Goal: Task Accomplishment & Management: Manage account settings

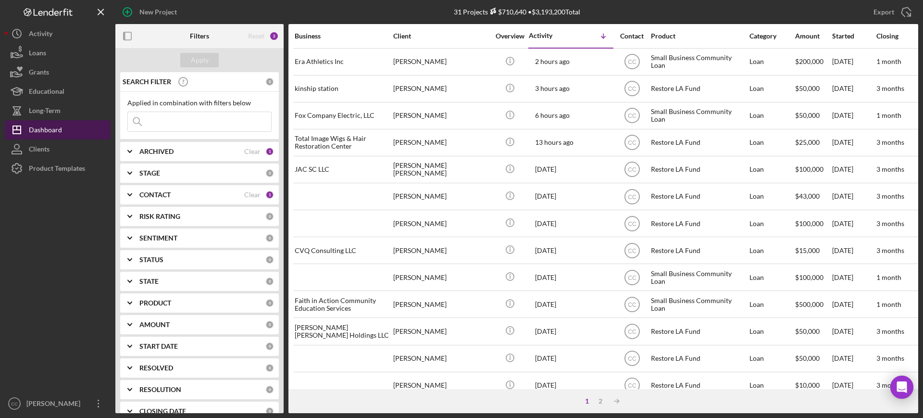
click at [43, 132] on div "Dashboard" at bounding box center [45, 131] width 33 height 22
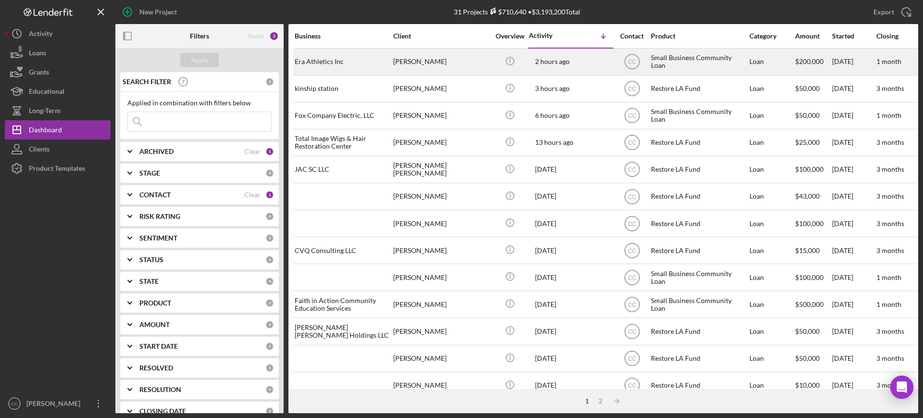
click at [341, 58] on div "Era Athletics Inc" at bounding box center [343, 61] width 96 height 25
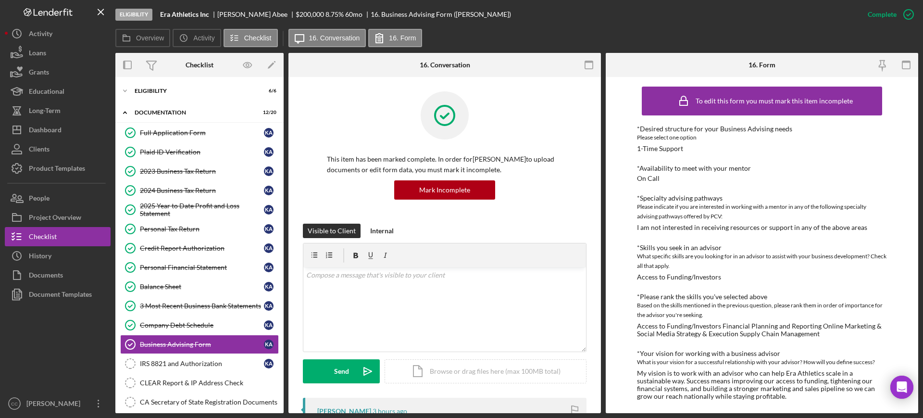
scroll to position [100, 0]
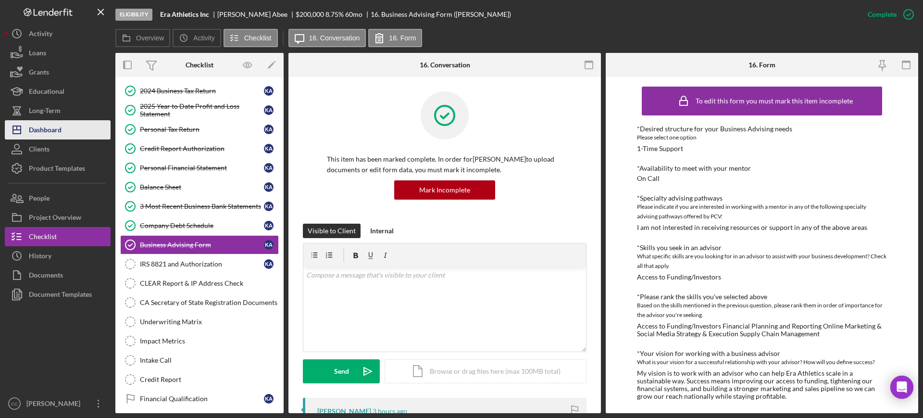
click at [38, 125] on div "Dashboard" at bounding box center [45, 131] width 33 height 22
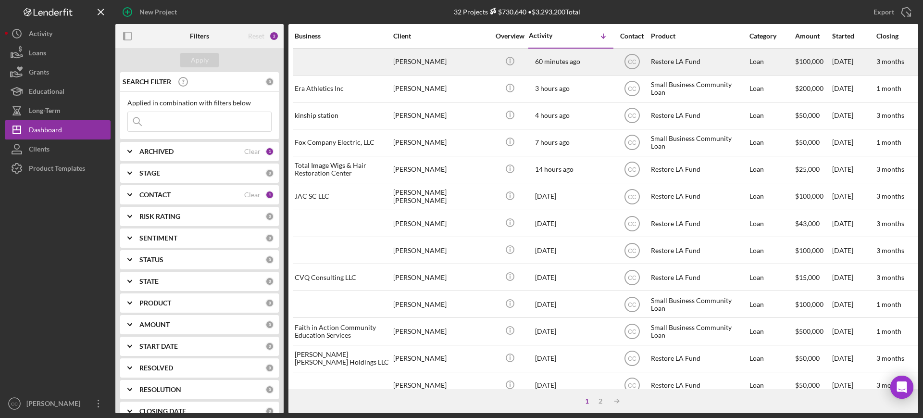
click at [455, 68] on div "[PERSON_NAME]" at bounding box center [441, 61] width 96 height 25
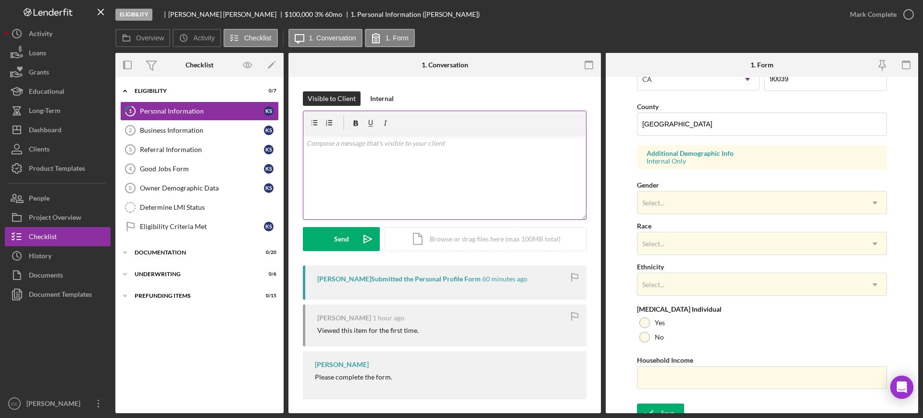
scroll to position [301, 0]
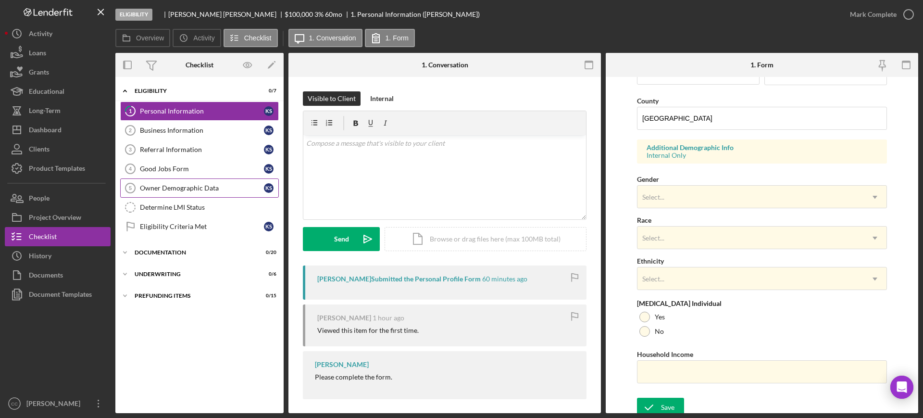
click at [183, 189] on div "Owner Demographic Data" at bounding box center [202, 188] width 124 height 8
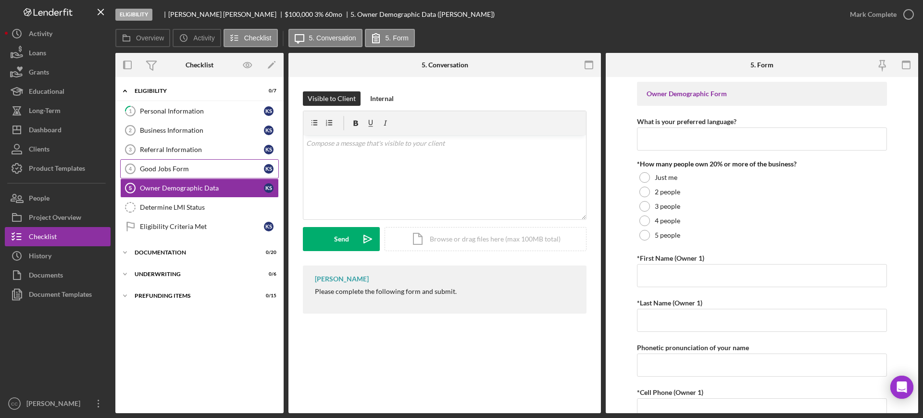
click at [163, 164] on link "Good Jobs Form 4 Good Jobs Form K S" at bounding box center [199, 168] width 159 height 19
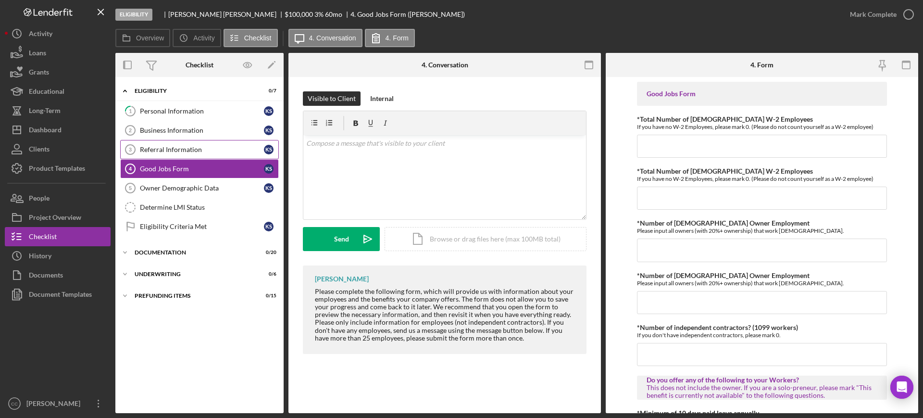
click at [174, 148] on div "Referral Information" at bounding box center [202, 150] width 124 height 8
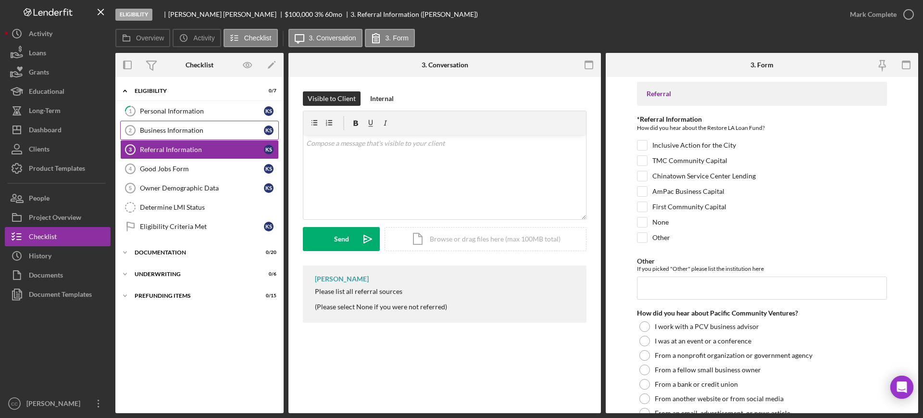
click at [170, 128] on div "Business Information" at bounding box center [202, 130] width 124 height 8
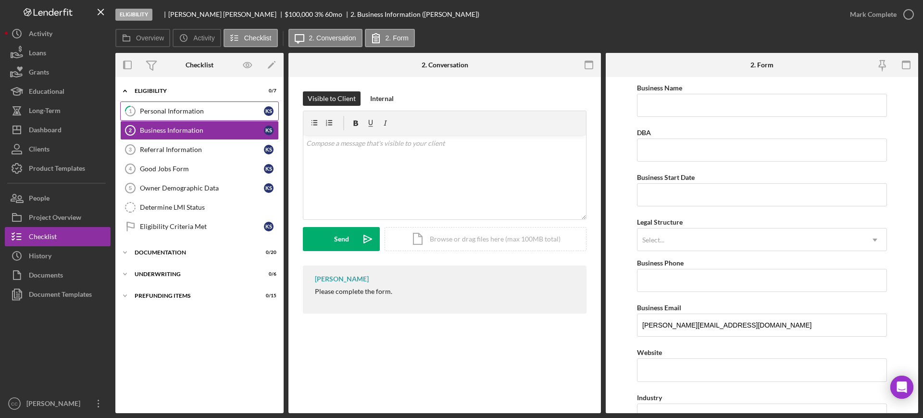
click at [182, 105] on link "1 Personal Information K S" at bounding box center [199, 110] width 159 height 19
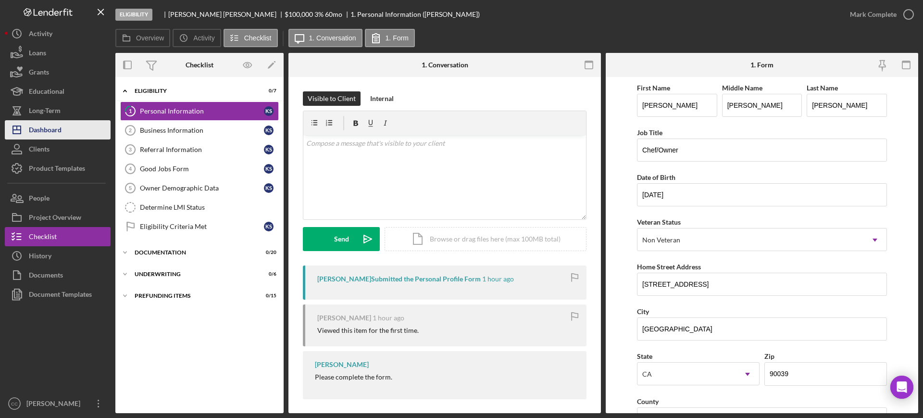
click at [47, 130] on div "Dashboard" at bounding box center [45, 131] width 33 height 22
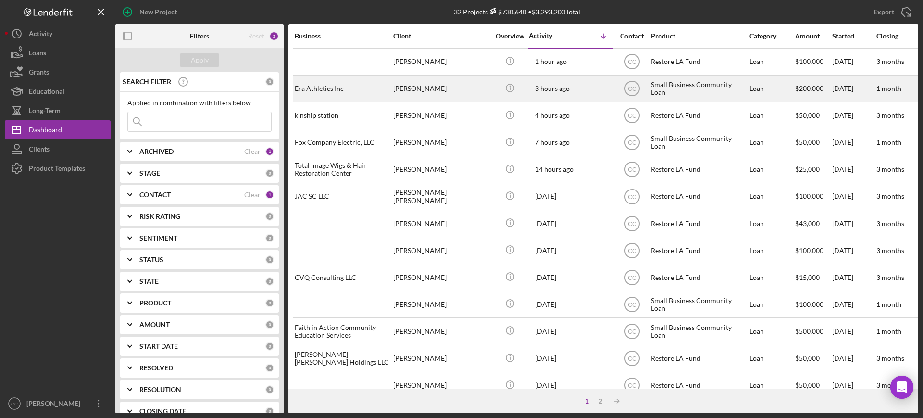
click at [342, 97] on div "Era Athletics Inc" at bounding box center [343, 88] width 96 height 25
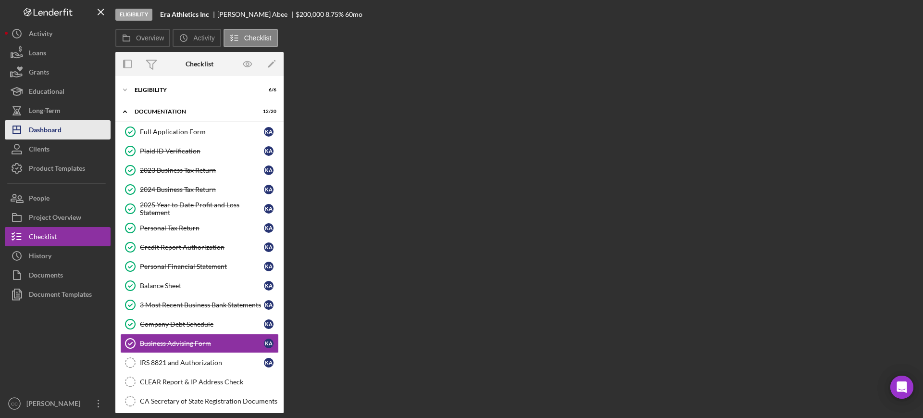
scroll to position [99, 0]
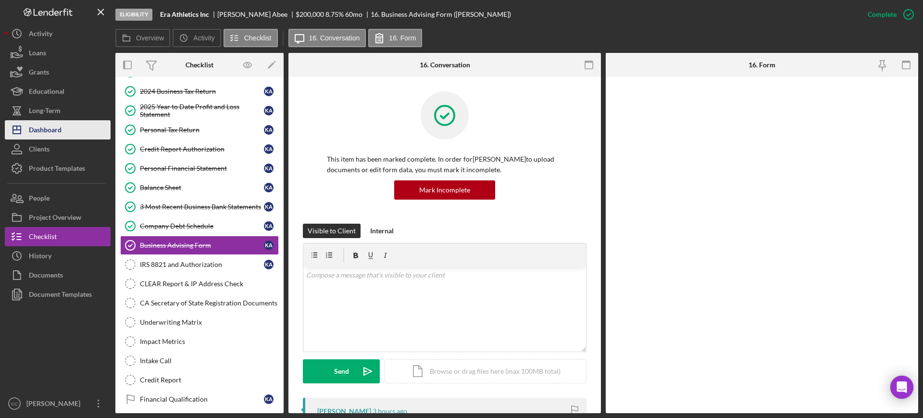
click at [38, 132] on div "Dashboard" at bounding box center [45, 131] width 33 height 22
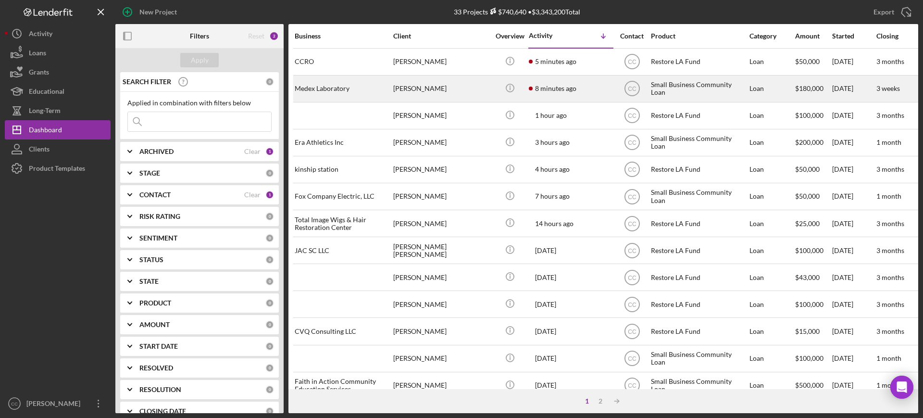
click at [442, 91] on div "[PERSON_NAME]" at bounding box center [441, 88] width 96 height 25
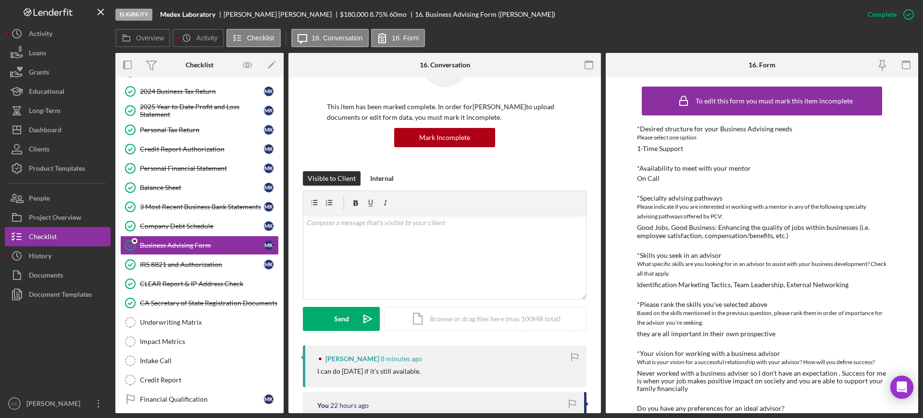
scroll to position [120, 0]
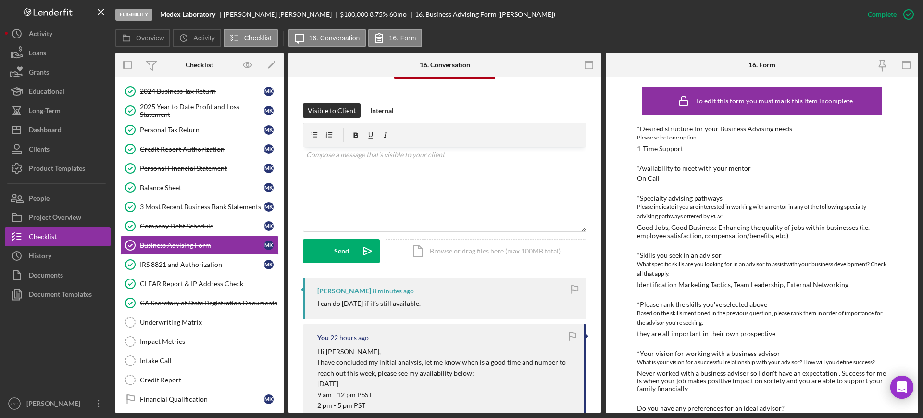
drag, startPoint x: 325, startPoint y: 297, endPoint x: 481, endPoint y: 303, distance: 156.4
click at [481, 303] on div "[PERSON_NAME] 8 minutes ago I can do [DATE] if it’s still available." at bounding box center [445, 299] width 284 height 42
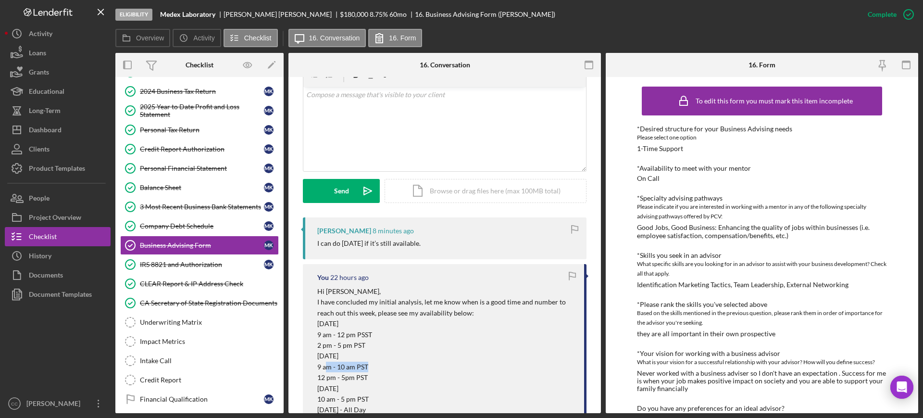
drag, startPoint x: 326, startPoint y: 368, endPoint x: 366, endPoint y: 367, distance: 40.4
click at [366, 367] on p "9 am - 10 am PST" at bounding box center [445, 367] width 257 height 11
click at [330, 227] on div "[PERSON_NAME]" at bounding box center [344, 231] width 54 height 8
copy div "[PERSON_NAME]"
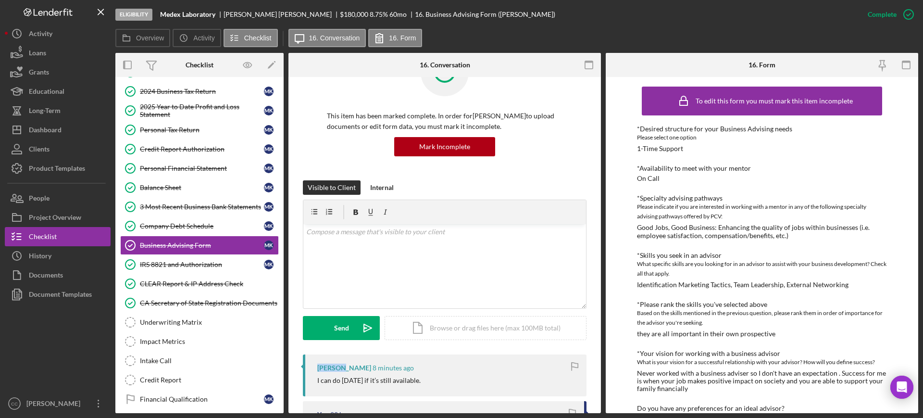
scroll to position [0, 0]
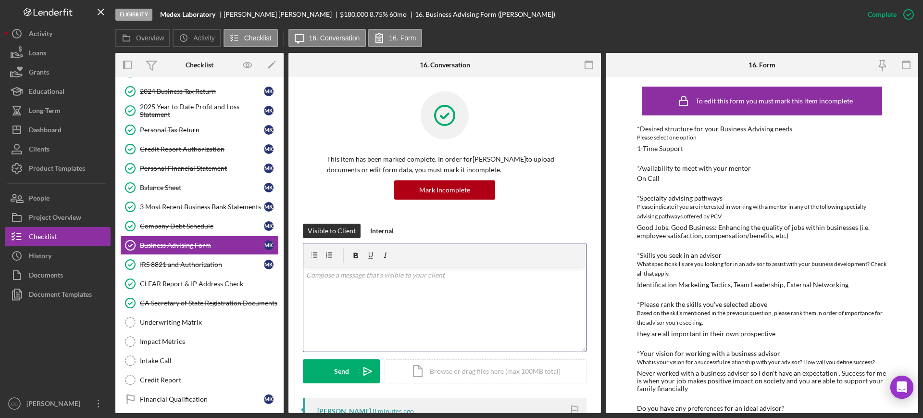
click at [360, 305] on div "v Color teal Color pink Remove color Add row above Add row below Add column bef…" at bounding box center [444, 309] width 283 height 84
click at [445, 289] on p "[DATE] sounds perfect, what time would beb good for you?" at bounding box center [445, 288] width 278 height 11
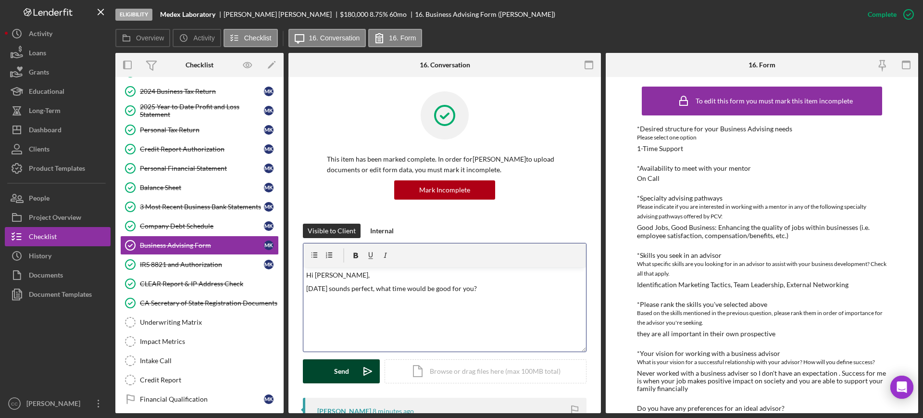
click at [363, 370] on icon "Icon/icon-invite-send" at bounding box center [368, 371] width 24 height 24
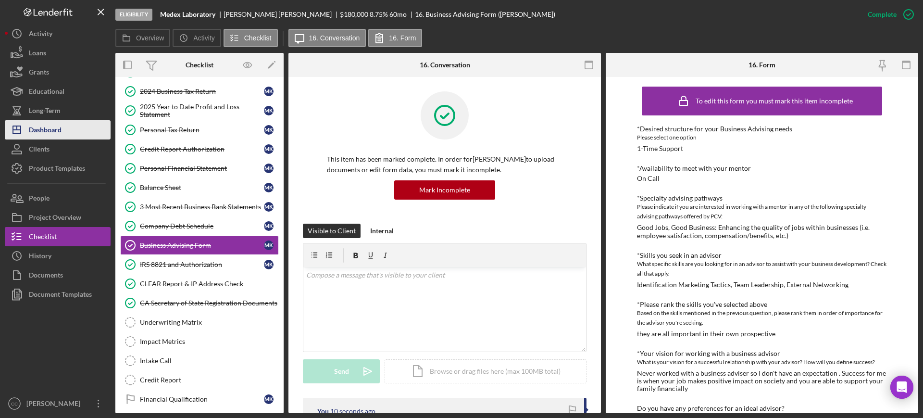
click at [48, 127] on div "Dashboard" at bounding box center [45, 131] width 33 height 22
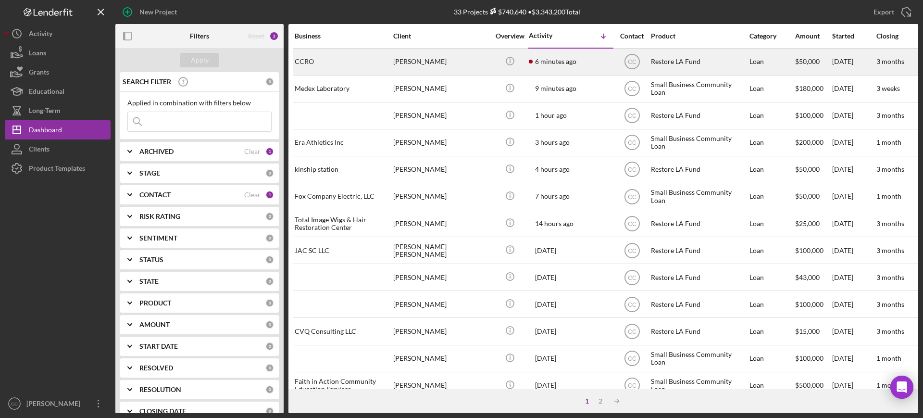
click at [471, 64] on div "[PERSON_NAME]" at bounding box center [441, 61] width 96 height 25
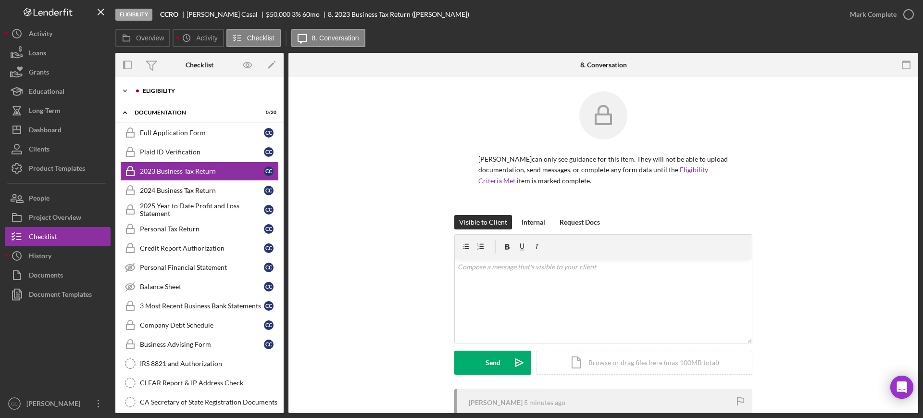
click at [171, 92] on div "Eligibility" at bounding box center [207, 91] width 129 height 6
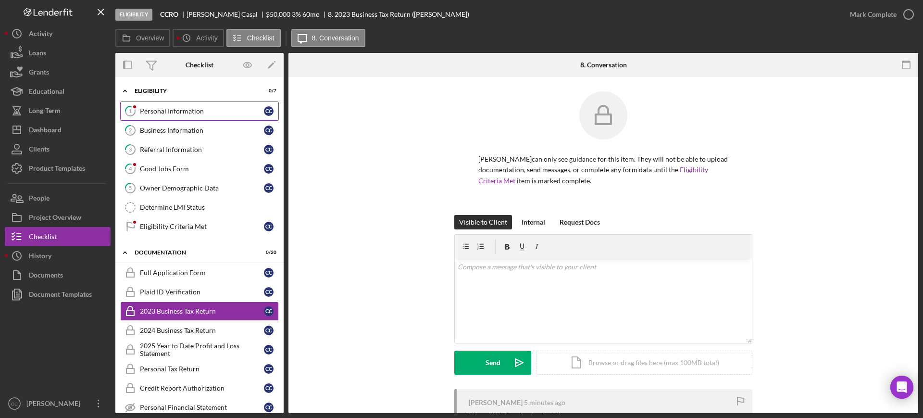
click at [169, 105] on link "1 Personal Information C C" at bounding box center [199, 110] width 159 height 19
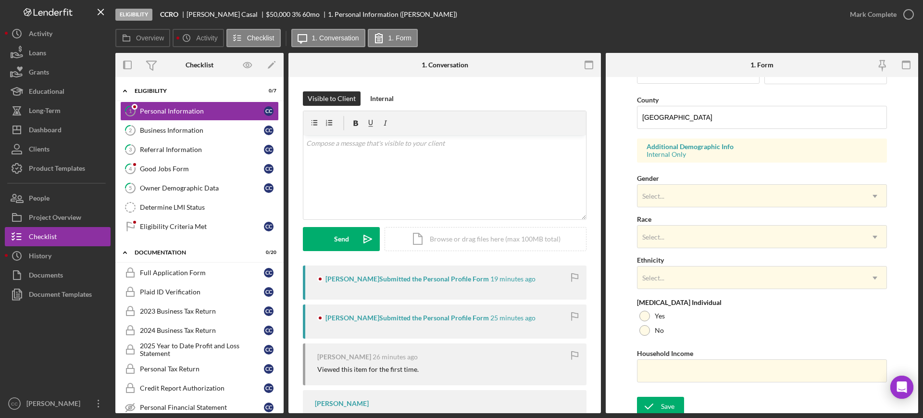
scroll to position [306, 0]
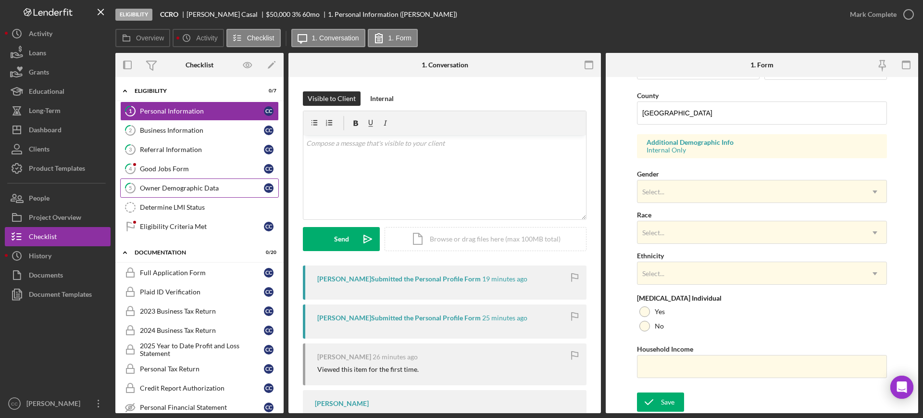
drag, startPoint x: 173, startPoint y: 193, endPoint x: 198, endPoint y: 191, distance: 25.1
click at [173, 193] on link "5 Owner Demographic Data C C" at bounding box center [199, 187] width 159 height 19
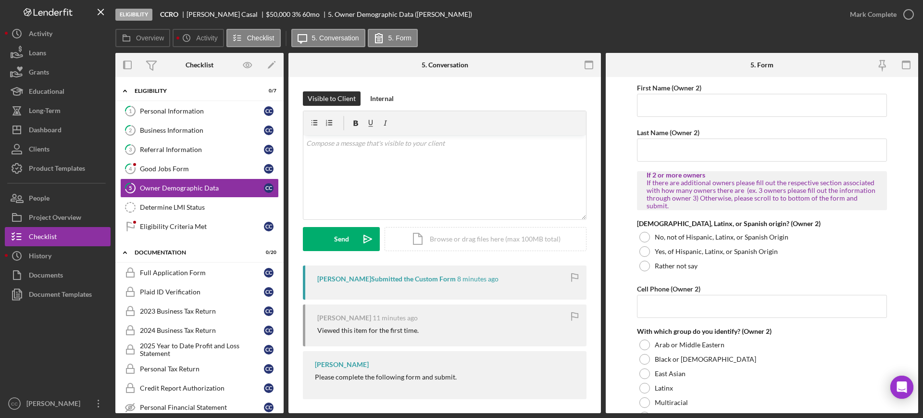
scroll to position [1263, 0]
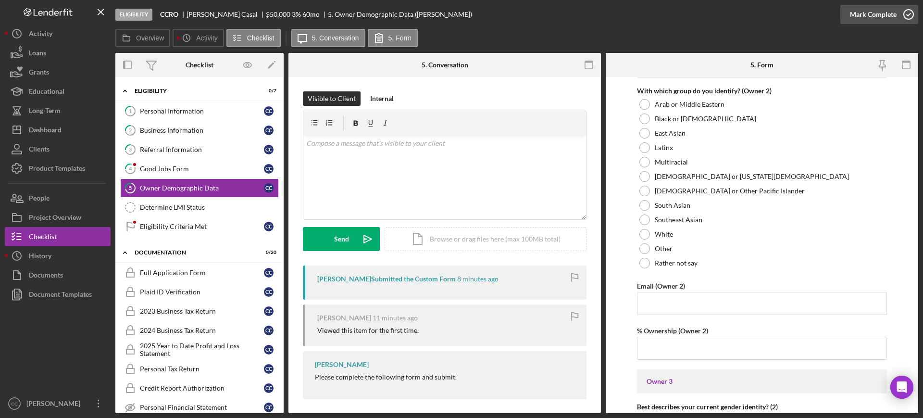
click at [883, 16] on div "Mark Complete" at bounding box center [873, 14] width 47 height 19
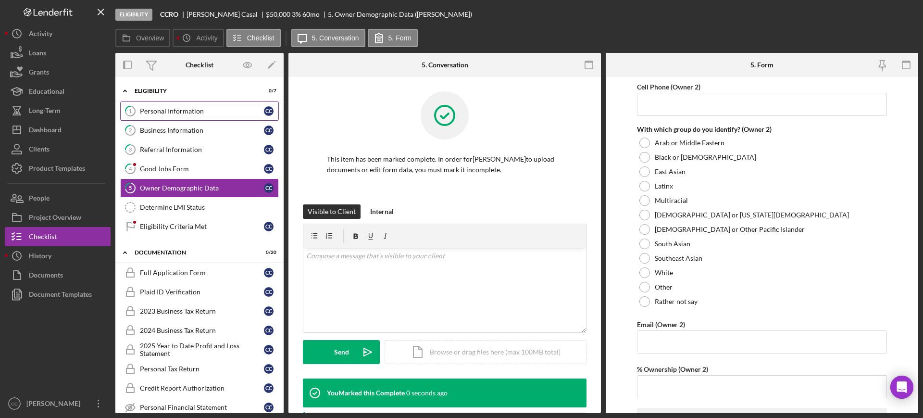
scroll to position [1301, 0]
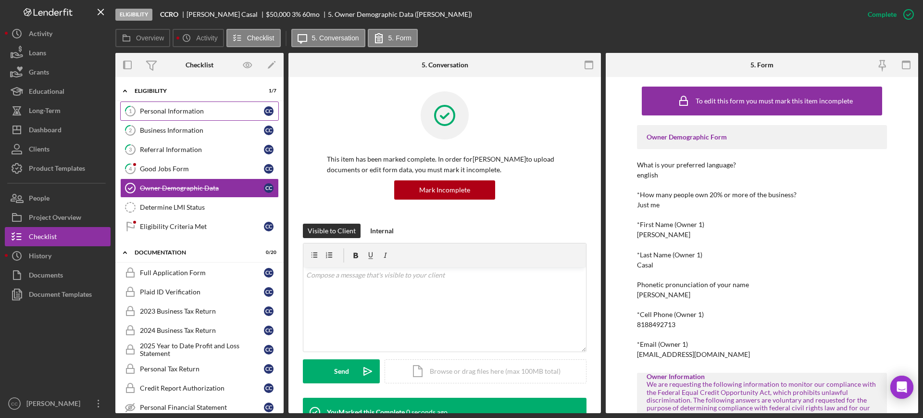
click at [171, 110] on div "Personal Information" at bounding box center [202, 111] width 124 height 8
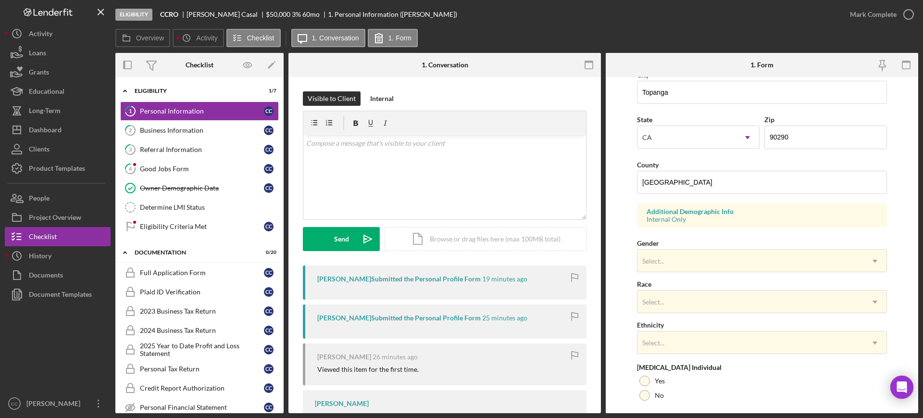
scroll to position [240, 0]
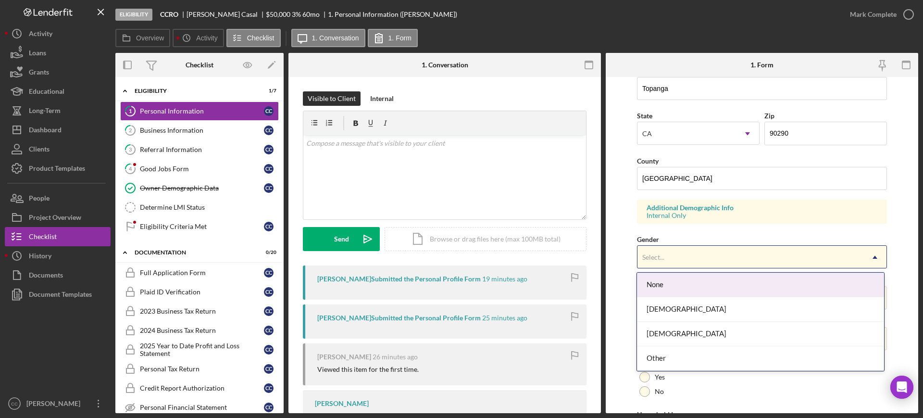
click at [746, 251] on div "Select..." at bounding box center [751, 257] width 226 height 22
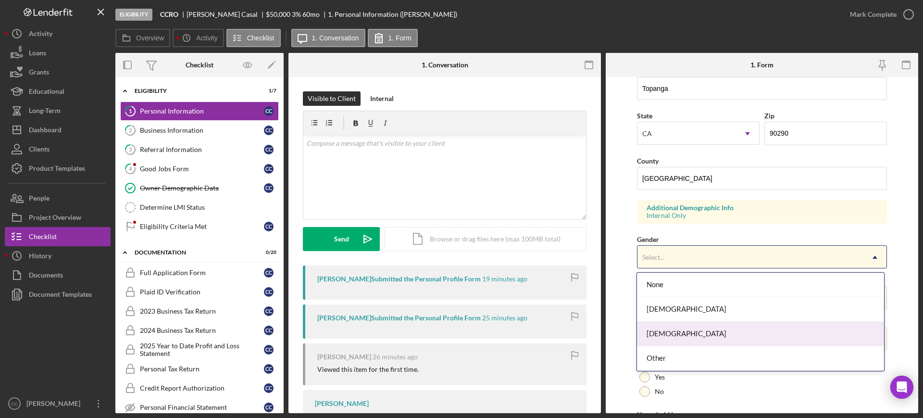
click at [665, 339] on div "[DEMOGRAPHIC_DATA]" at bounding box center [760, 334] width 247 height 25
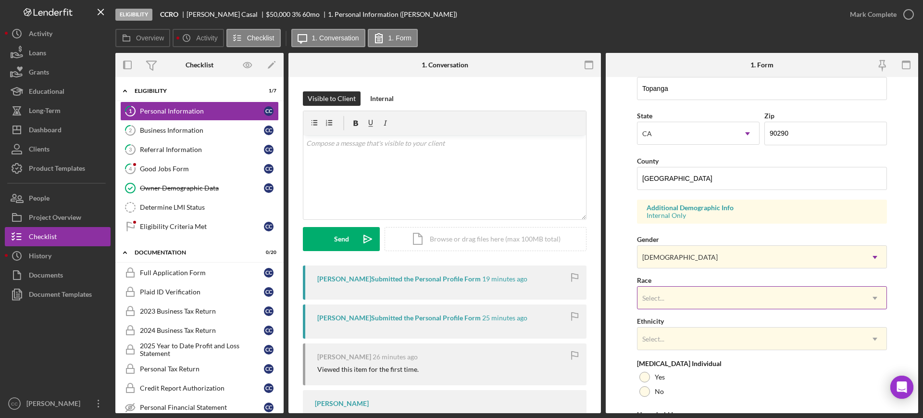
click at [678, 288] on div "Select..." at bounding box center [751, 298] width 226 height 22
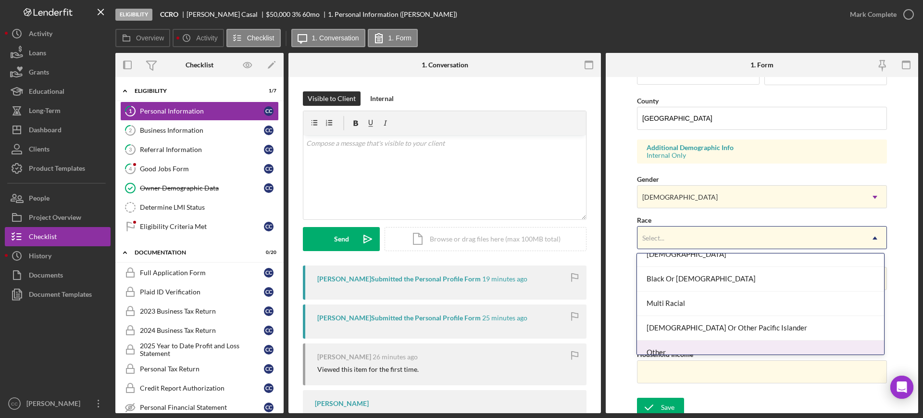
scroll to position [95, 0]
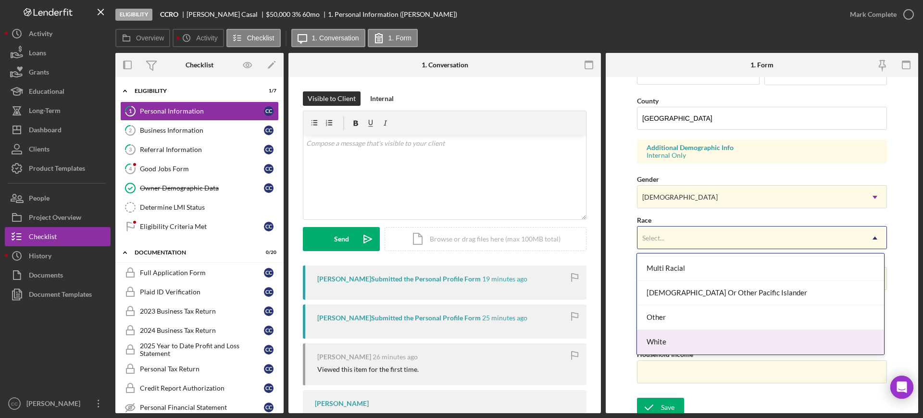
click at [680, 341] on div "White" at bounding box center [760, 342] width 247 height 25
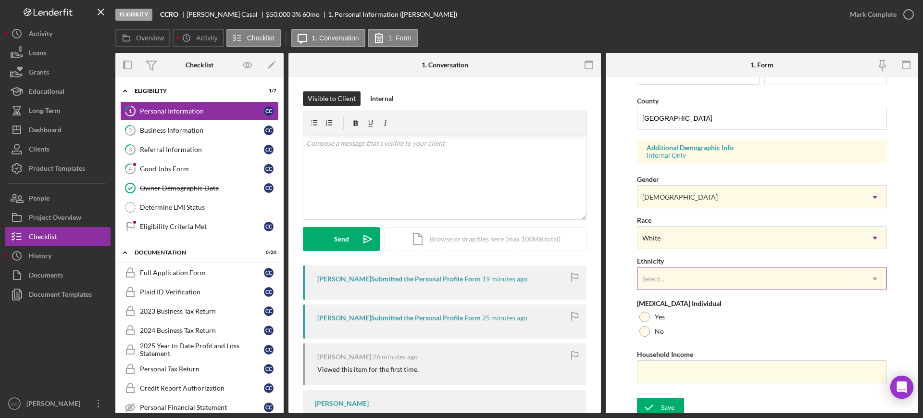
click at [667, 279] on div "Select..." at bounding box center [751, 279] width 226 height 22
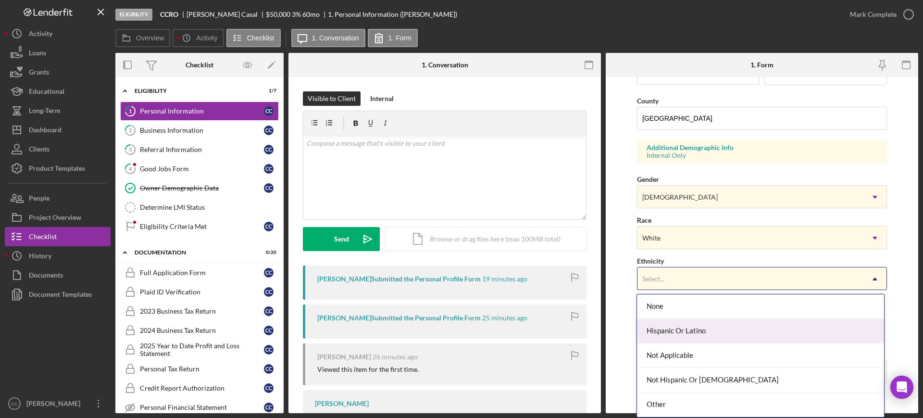
click at [669, 328] on div "Hispanic Or Latino" at bounding box center [760, 331] width 247 height 25
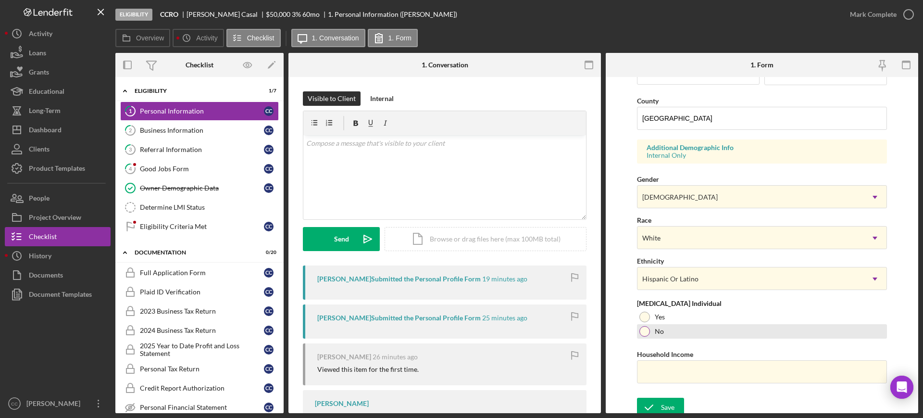
click at [647, 330] on div at bounding box center [645, 331] width 11 height 11
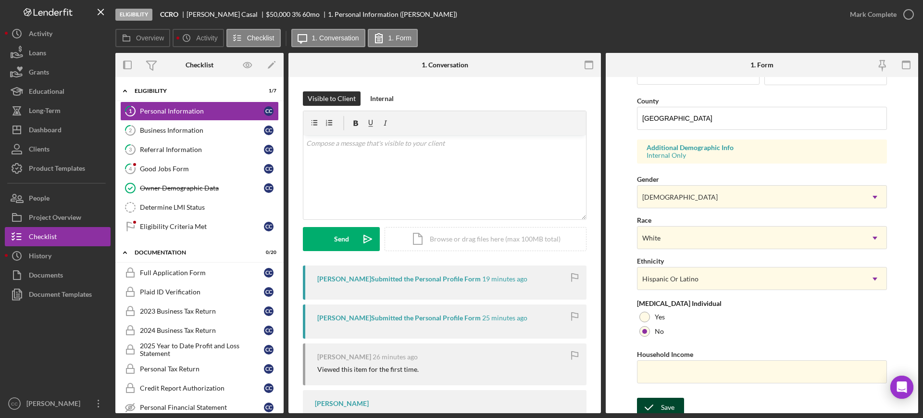
click at [663, 403] on div "Save" at bounding box center [667, 407] width 13 height 19
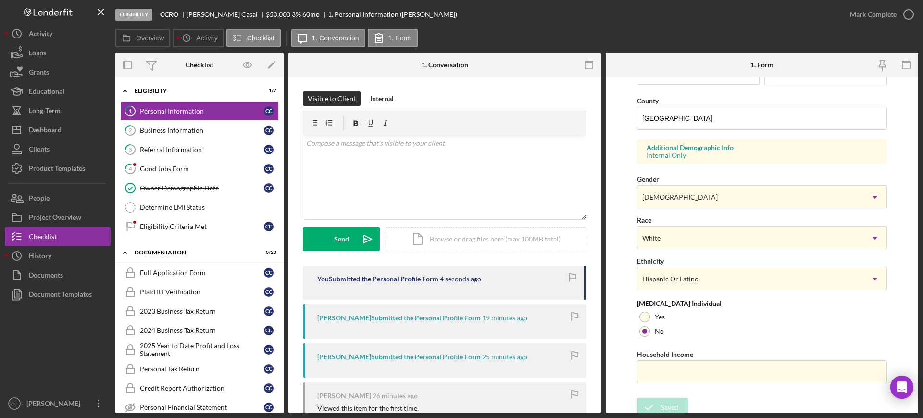
drag, startPoint x: 907, startPoint y: 13, endPoint x: 742, endPoint y: 46, distance: 168.2
click at [0, 0] on icon "button" at bounding box center [0, 0] width 0 height 0
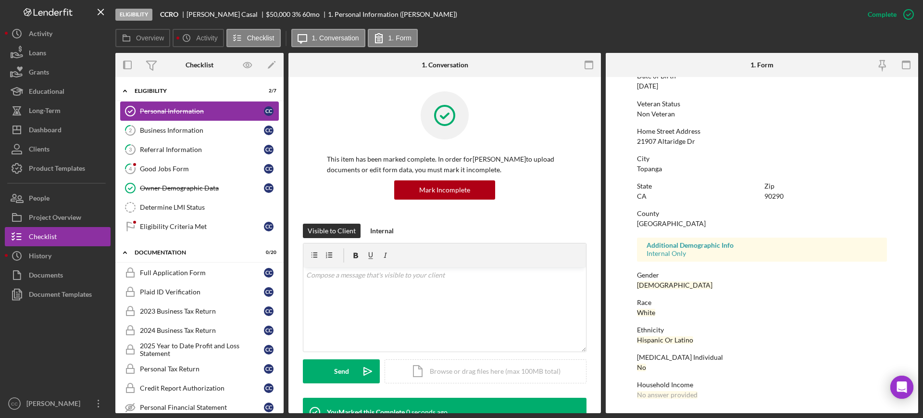
scroll to position [113, 0]
click at [163, 129] on div "Business Information" at bounding box center [202, 130] width 124 height 8
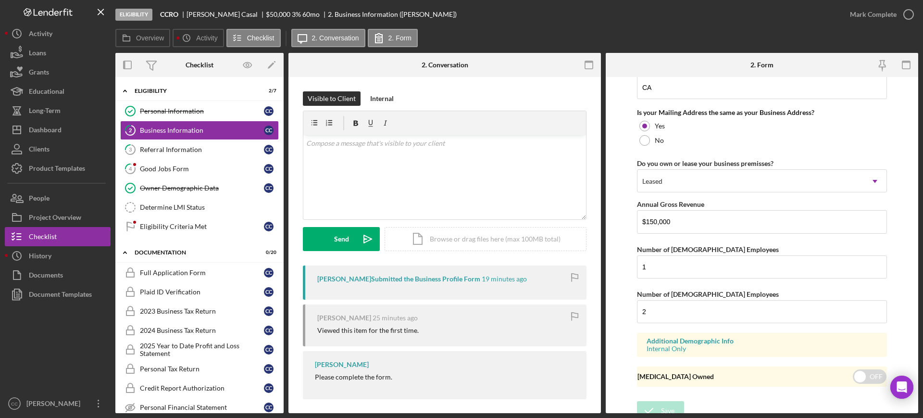
scroll to position [732, 0]
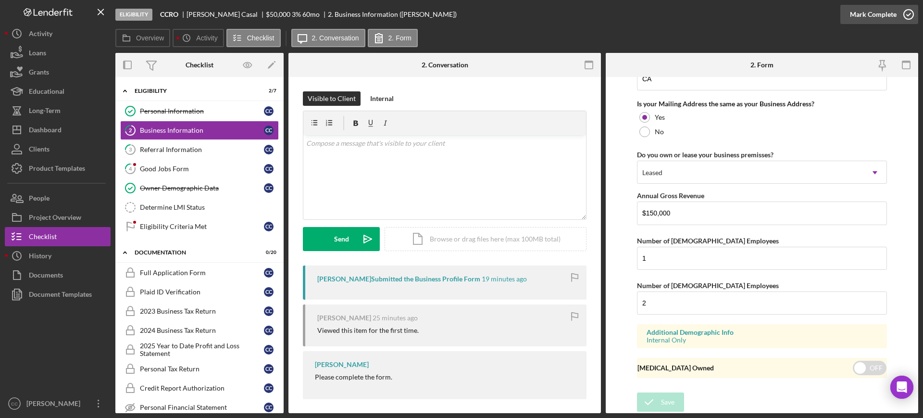
click at [912, 12] on icon "button" at bounding box center [909, 14] width 24 height 24
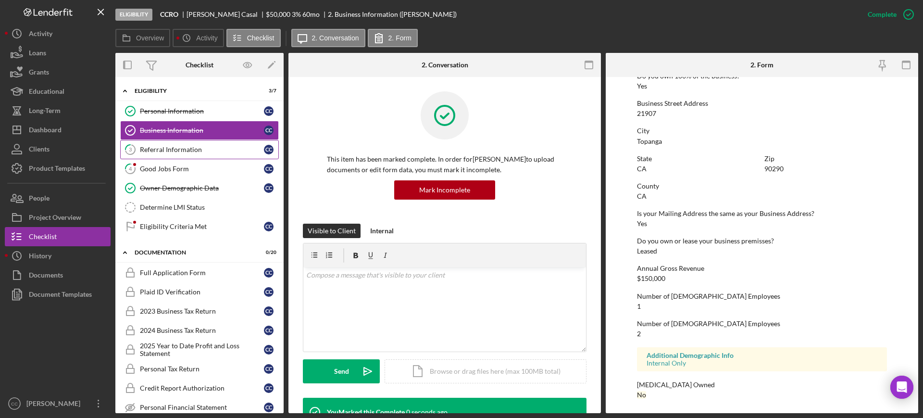
scroll to position [389, 0]
click at [170, 155] on link "3 Referral Information C C" at bounding box center [199, 149] width 159 height 19
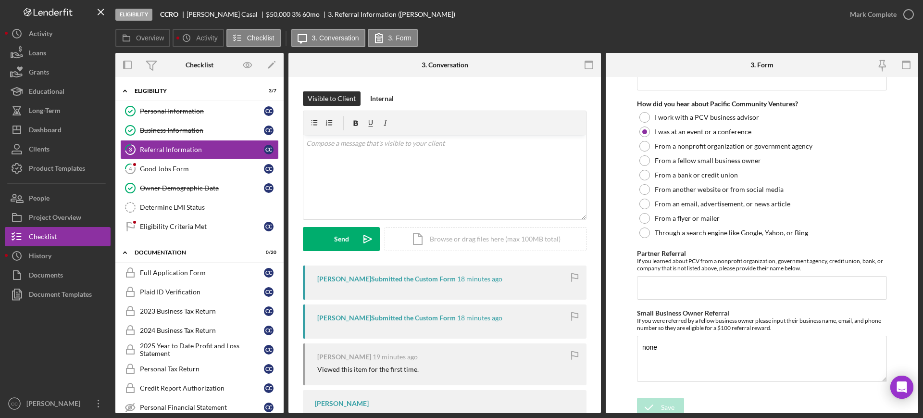
scroll to position [215, 0]
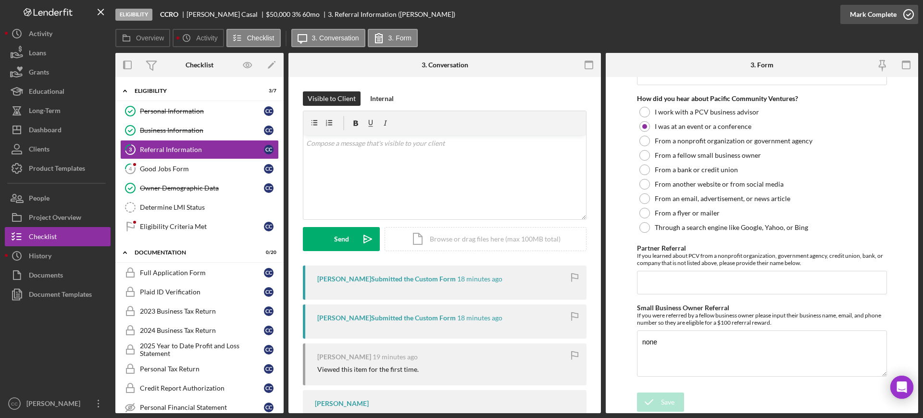
click at [888, 17] on div "Mark Complete" at bounding box center [873, 14] width 47 height 19
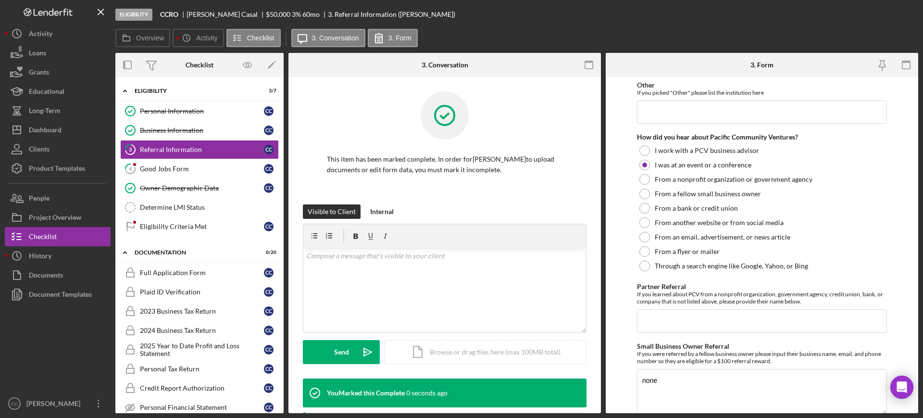
scroll to position [253, 0]
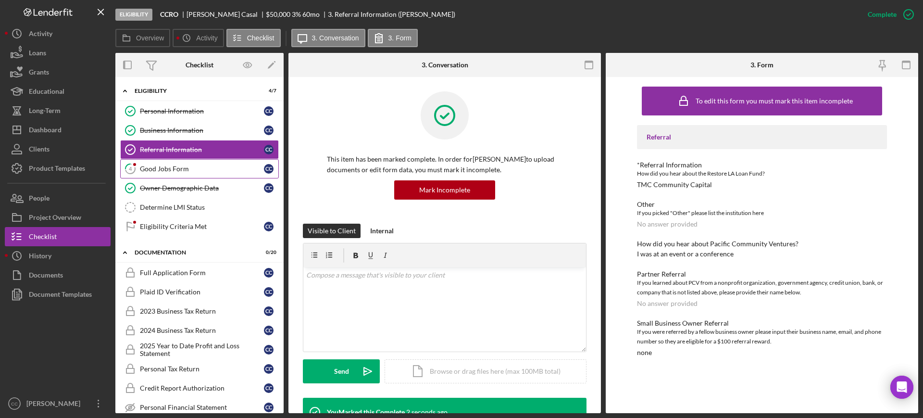
click at [177, 167] on div "Good Jobs Form" at bounding box center [202, 169] width 124 height 8
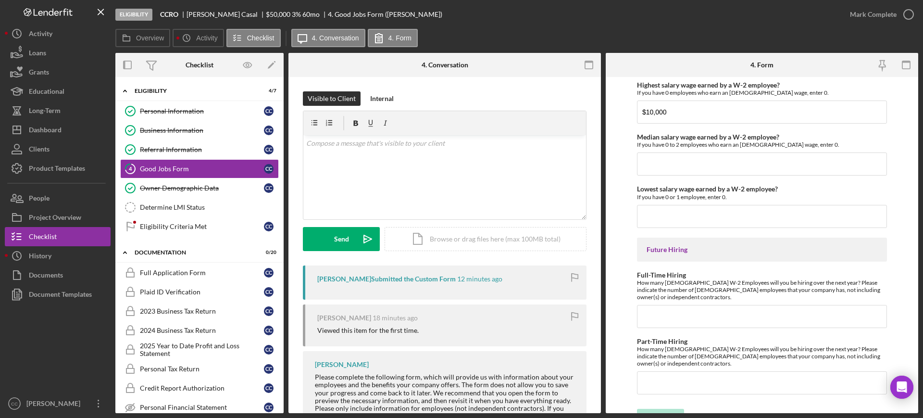
scroll to position [2123, 0]
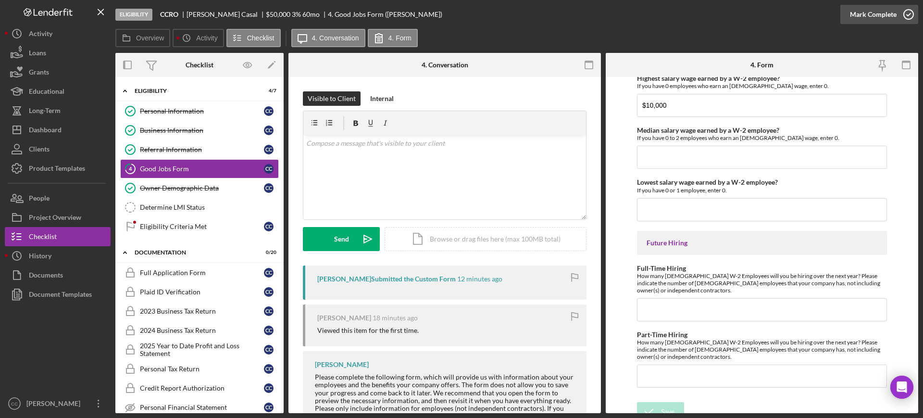
click at [876, 13] on div "Mark Complete" at bounding box center [873, 14] width 47 height 19
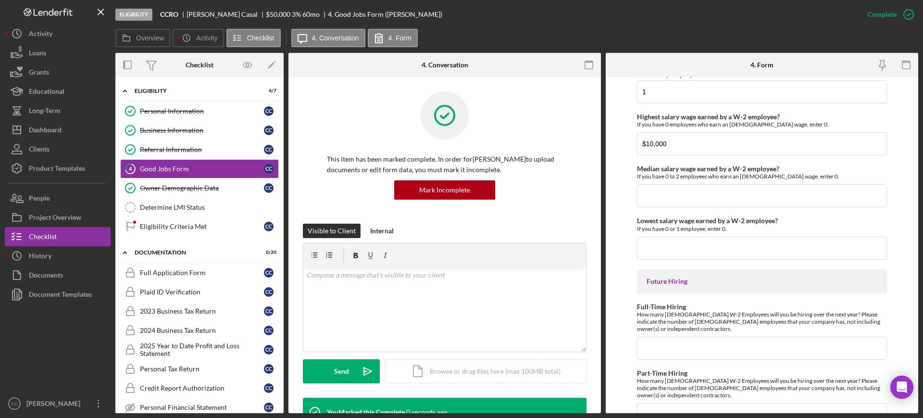
scroll to position [2161, 0]
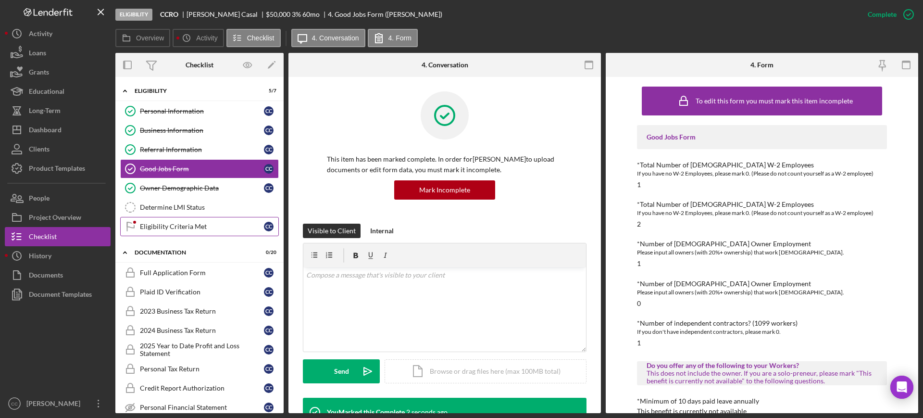
click at [164, 230] on div "Eligibility Criteria Met" at bounding box center [202, 227] width 124 height 8
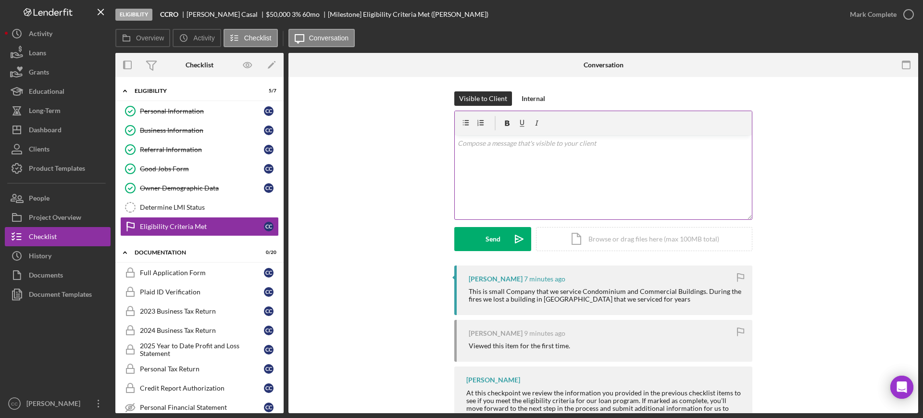
click at [579, 183] on div "v Color teal Color pink Remove color Add row above Add row below Add column bef…" at bounding box center [603, 177] width 297 height 84
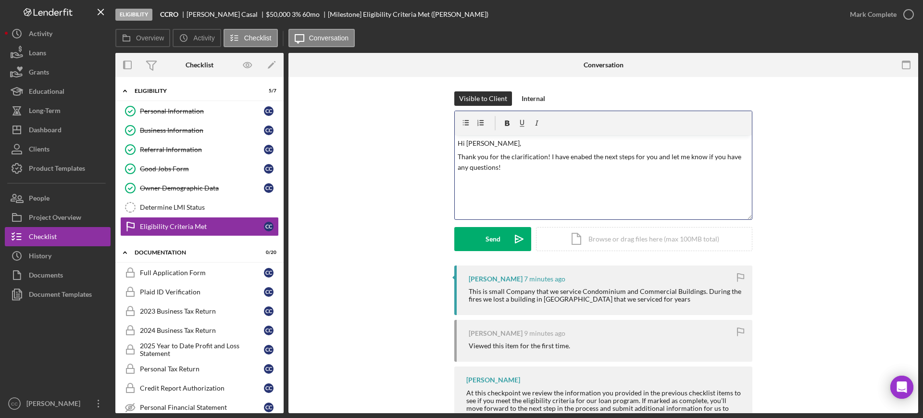
click at [572, 186] on div "v Color teal Color pink Remove color Add row above Add row below Add column bef…" at bounding box center [603, 177] width 297 height 84
click at [478, 238] on button "Send Icon/icon-invite-send" at bounding box center [493, 239] width 77 height 24
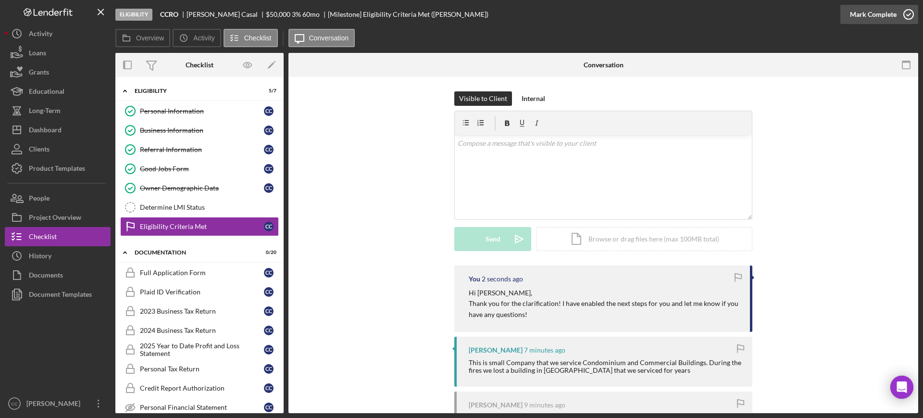
click at [876, 12] on div "Mark Complete" at bounding box center [873, 14] width 47 height 19
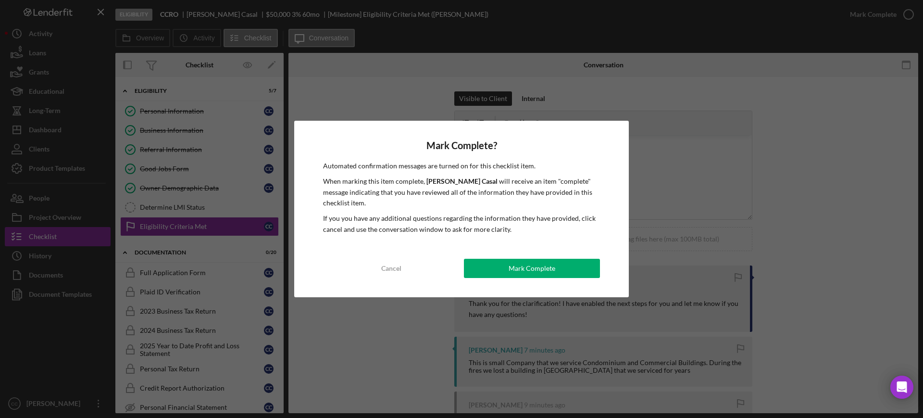
drag, startPoint x: 565, startPoint y: 268, endPoint x: 525, endPoint y: 261, distance: 40.1
click at [564, 268] on button "Mark Complete" at bounding box center [532, 268] width 136 height 19
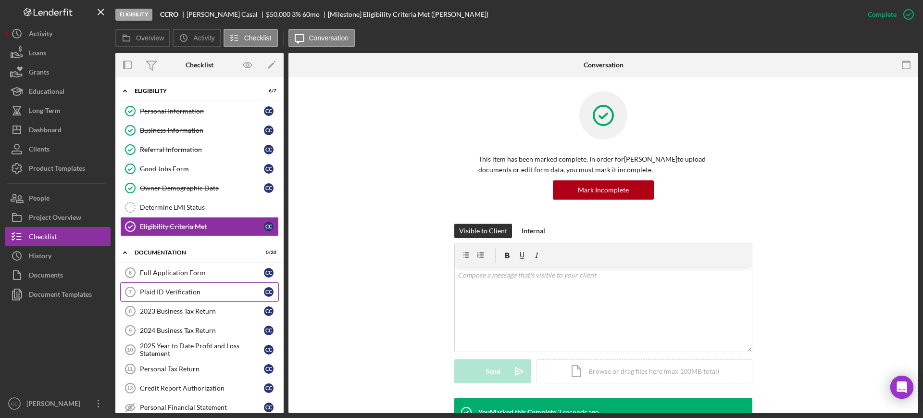
click at [198, 288] on div "Plaid ID Verification" at bounding box center [202, 292] width 124 height 8
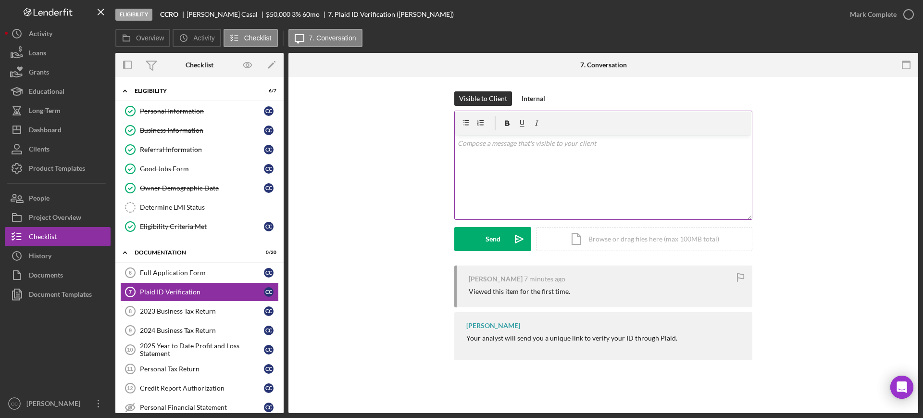
click at [528, 188] on div "v Color teal Color pink Remove color Add row above Add row below Add column bef…" at bounding box center [603, 177] width 297 height 84
click at [505, 235] on button "Send Icon/icon-invite-send" at bounding box center [493, 239] width 77 height 24
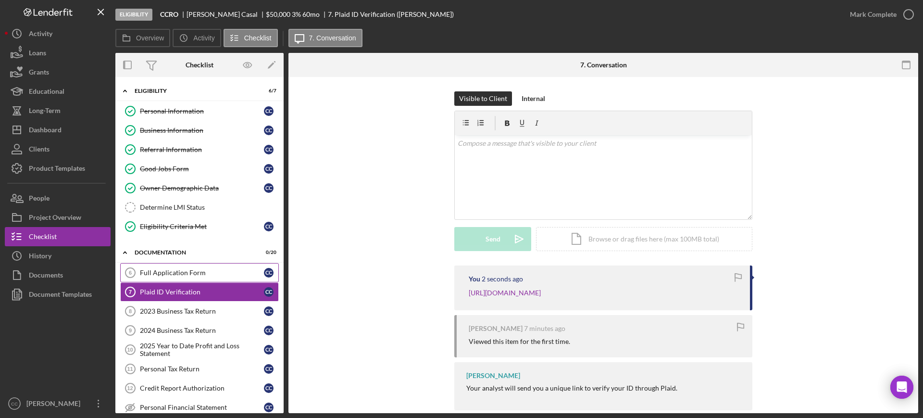
click at [182, 273] on div "Full Application Form" at bounding box center [202, 273] width 124 height 8
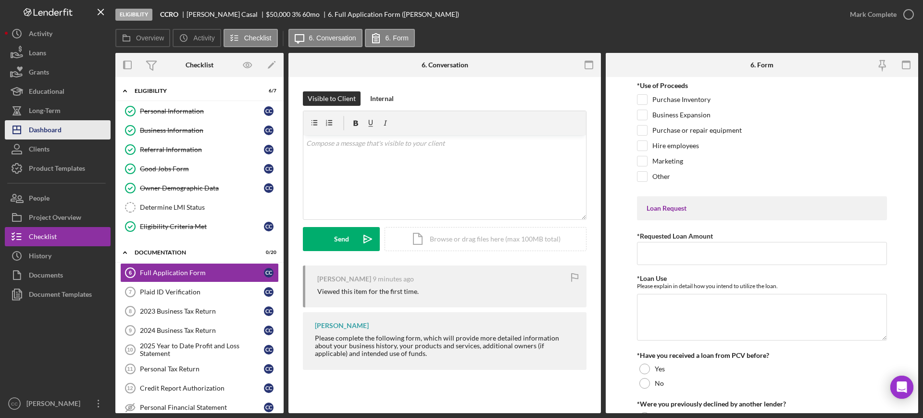
click at [74, 125] on button "Icon/Dashboard Dashboard" at bounding box center [58, 129] width 106 height 19
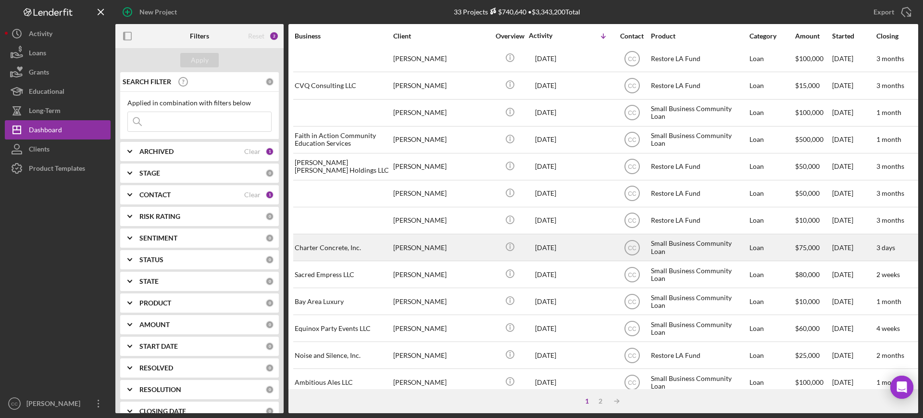
scroll to position [301, 0]
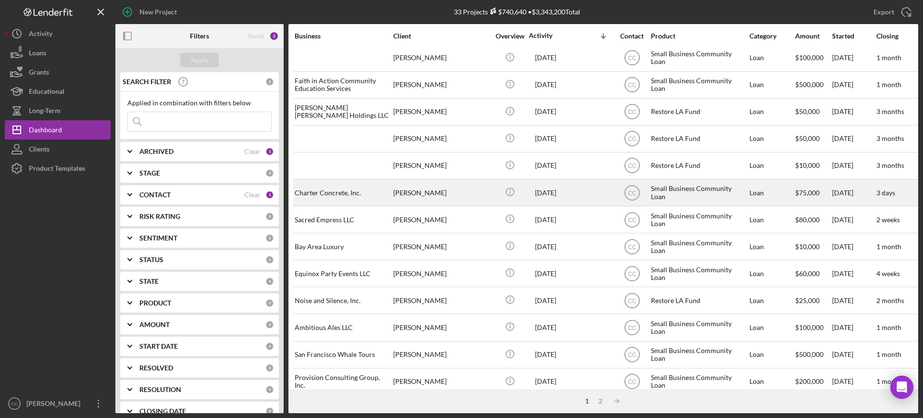
click at [345, 192] on div "Charter Concrete, Inc." at bounding box center [343, 192] width 96 height 25
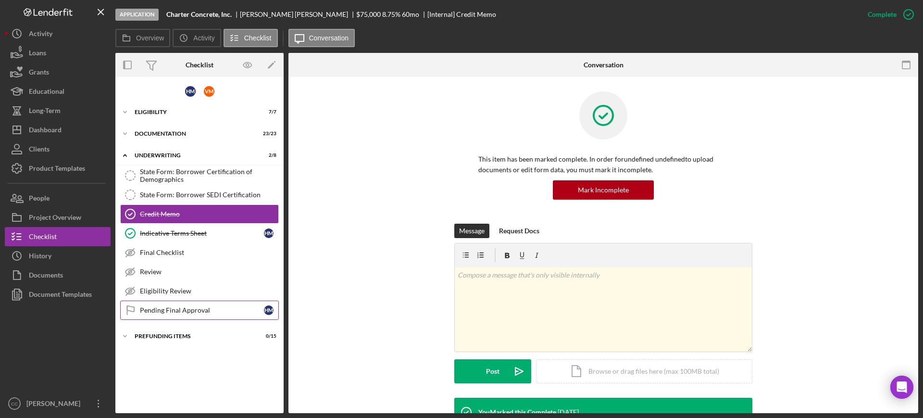
click at [178, 308] on div "Pending Final Approval" at bounding box center [202, 310] width 124 height 8
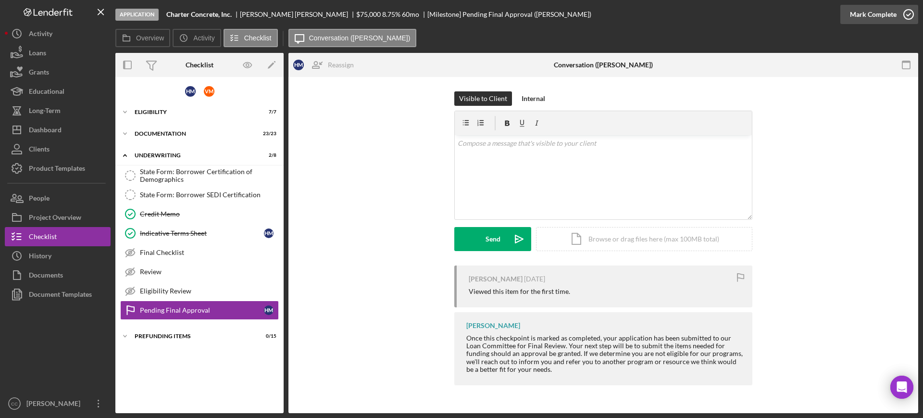
click at [903, 12] on icon "button" at bounding box center [909, 14] width 24 height 24
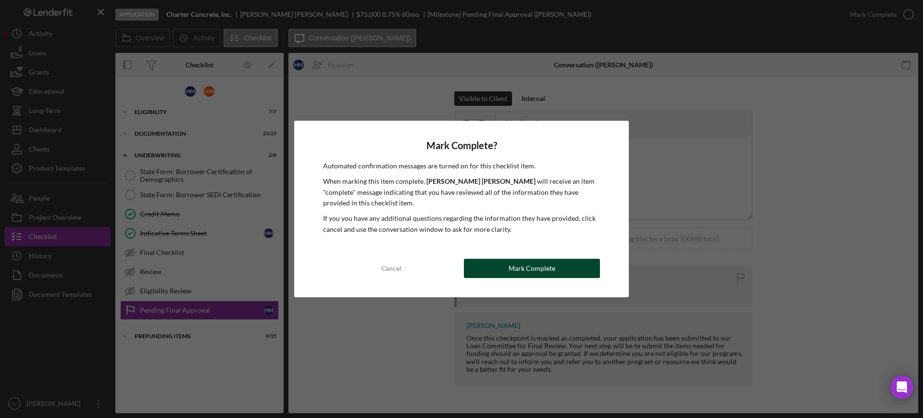
click at [515, 271] on div "Mark Complete" at bounding box center [532, 268] width 47 height 19
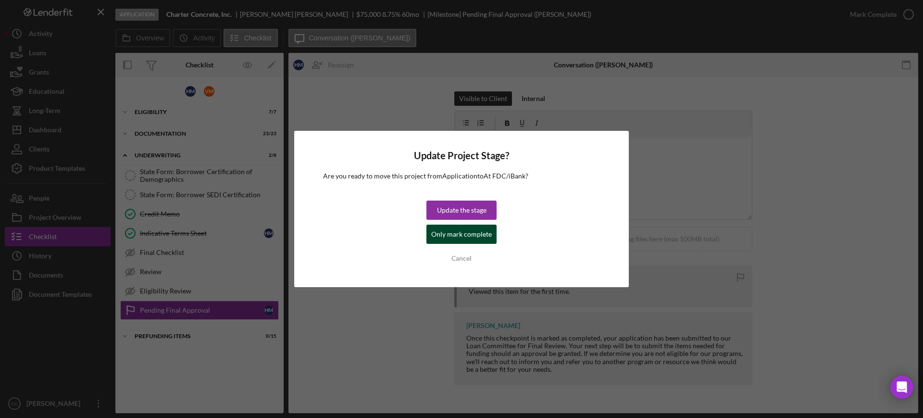
click at [453, 238] on div "Only mark complete" at bounding box center [461, 234] width 61 height 19
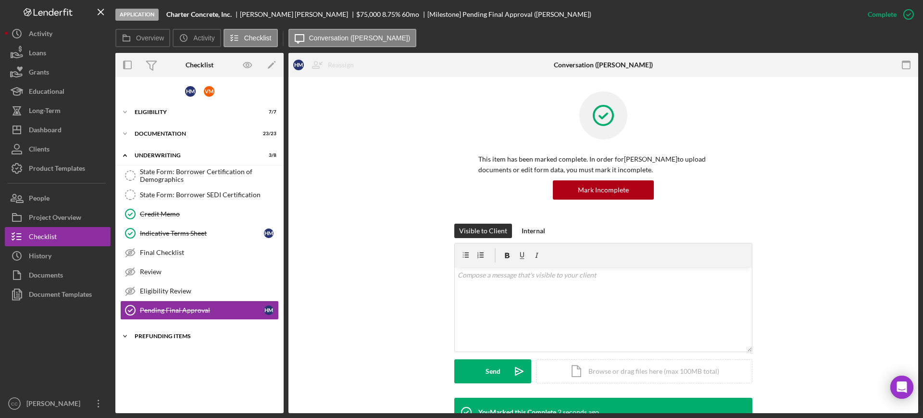
click at [150, 336] on div "Prefunding Items" at bounding box center [203, 336] width 137 height 6
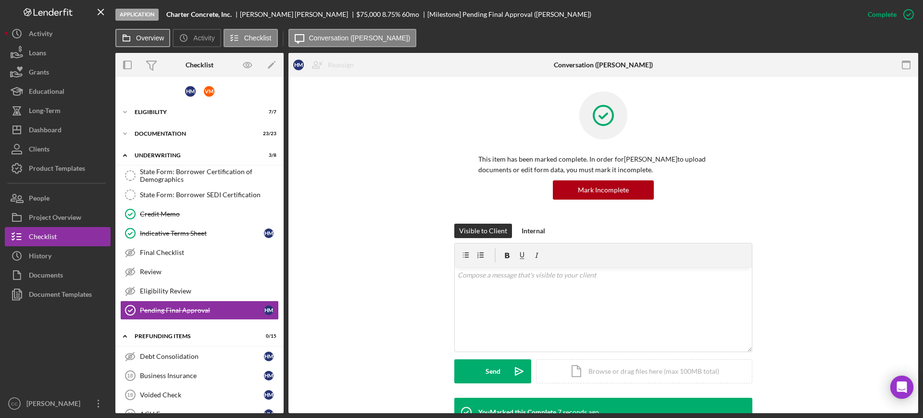
click at [141, 36] on label "Overview" at bounding box center [150, 38] width 28 height 8
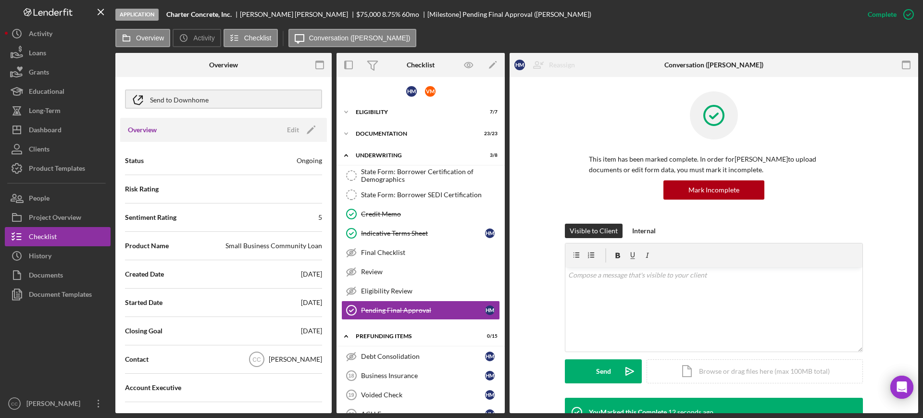
scroll to position [60, 0]
click at [311, 129] on icon "Icon/Edit" at bounding box center [311, 132] width 24 height 24
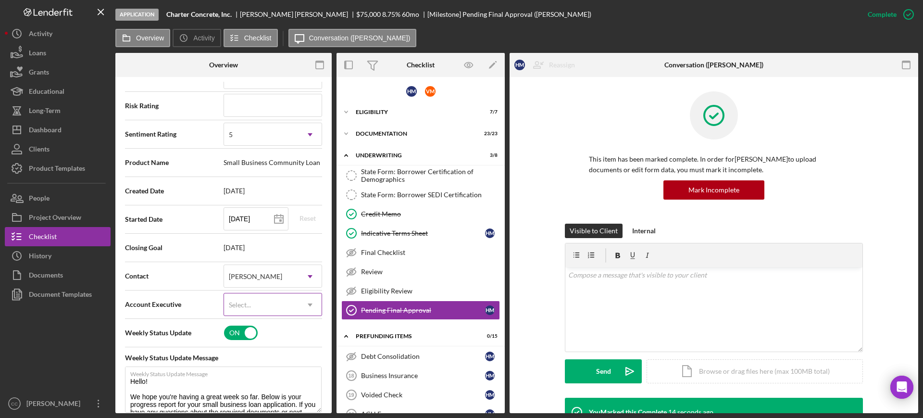
scroll to position [180, 0]
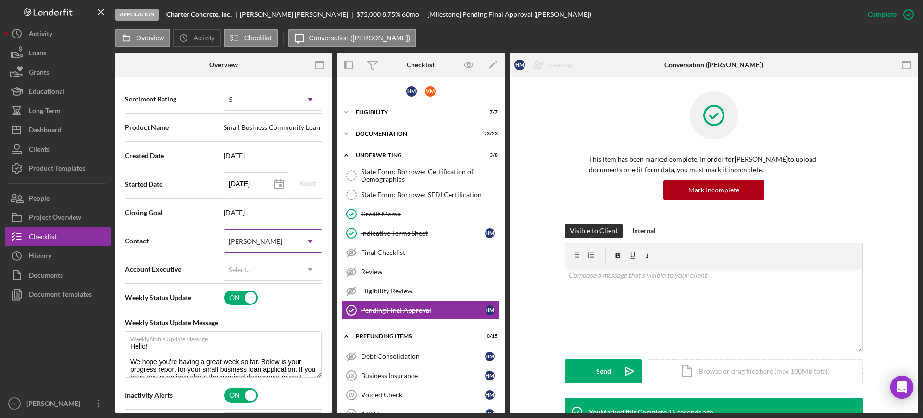
click at [312, 238] on icon "Icon/Dropdown Arrow" at bounding box center [310, 241] width 23 height 23
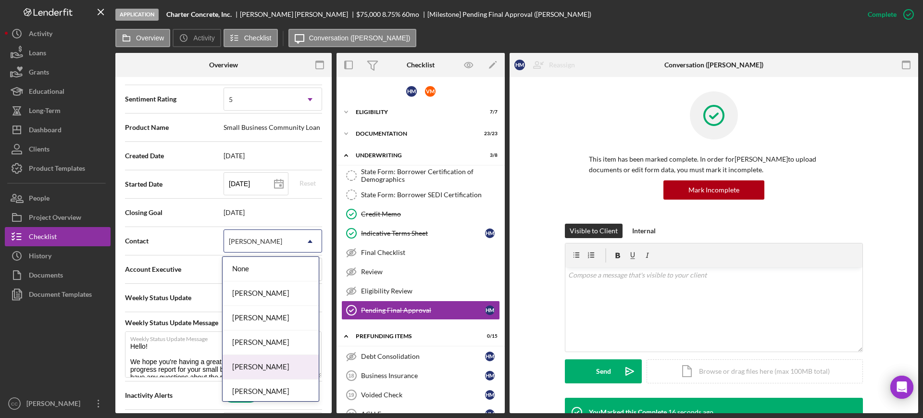
click at [263, 366] on div "[PERSON_NAME]" at bounding box center [271, 367] width 96 height 25
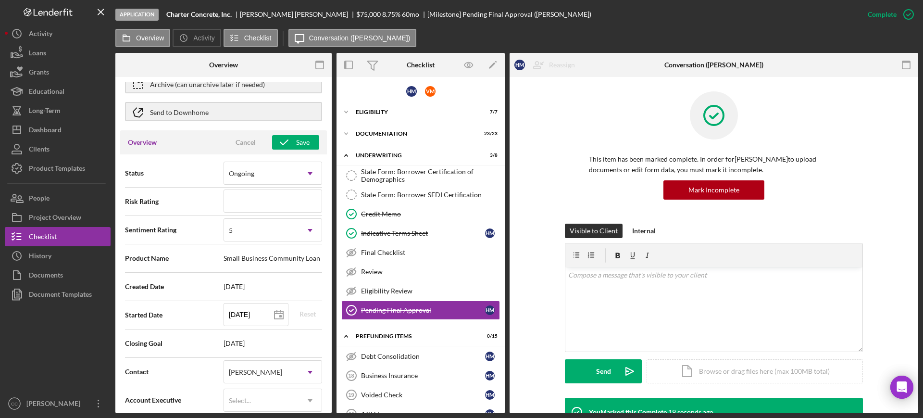
scroll to position [0, 0]
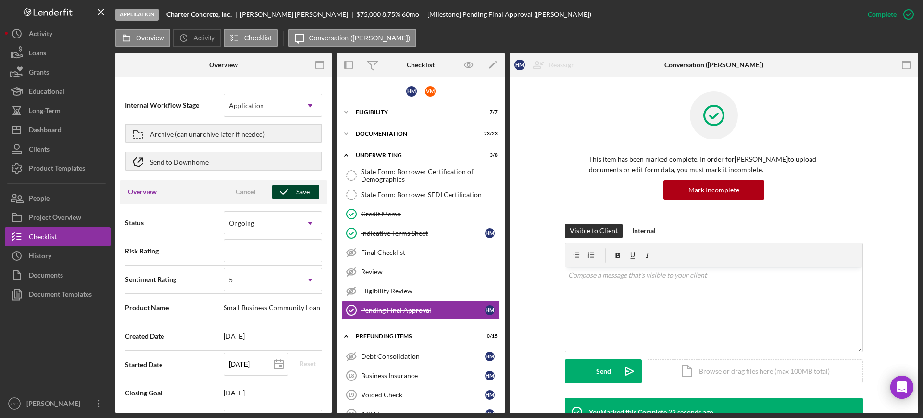
click at [302, 188] on div "Save" at bounding box center [302, 192] width 13 height 14
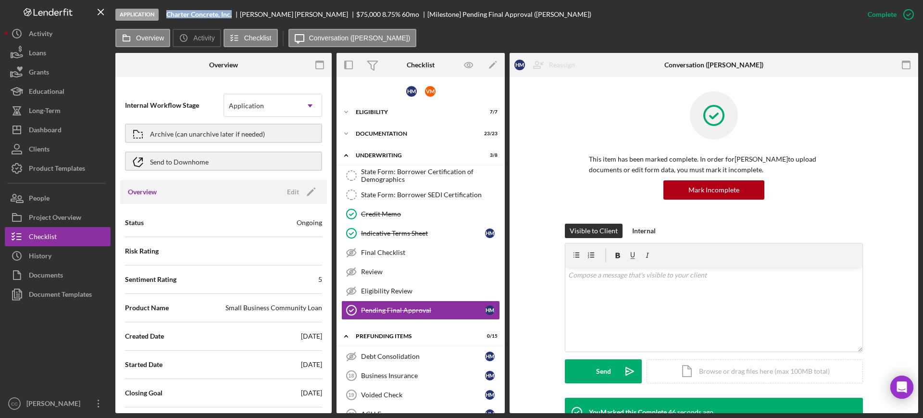
drag, startPoint x: 235, startPoint y: 13, endPoint x: 165, endPoint y: 16, distance: 69.8
click at [165, 16] on div "Application Charter Concrete, Inc. [PERSON_NAME] $75,000 $30,000 8.75 % 60 mo […" at bounding box center [486, 14] width 743 height 29
copy b "Charter Concrete, Inc."
click at [37, 129] on div "Dashboard" at bounding box center [45, 131] width 33 height 22
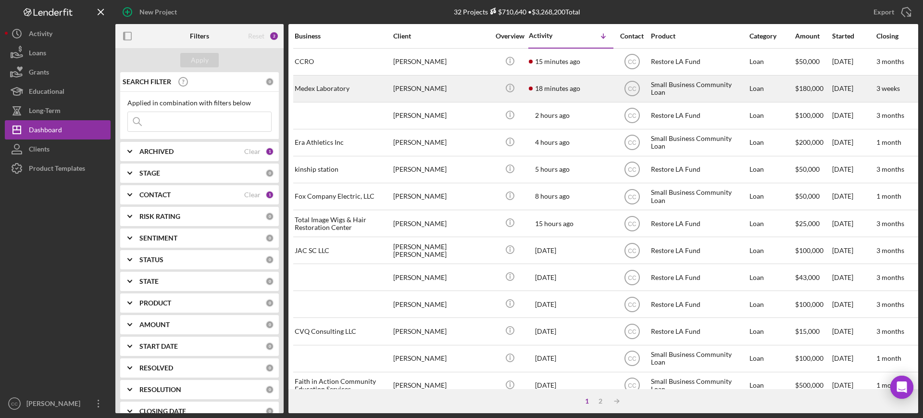
click at [472, 93] on div "[PERSON_NAME]" at bounding box center [441, 88] width 96 height 25
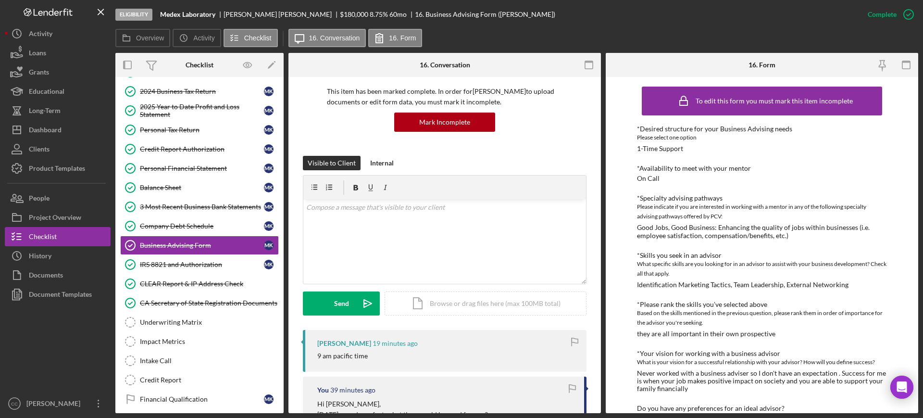
scroll to position [60, 0]
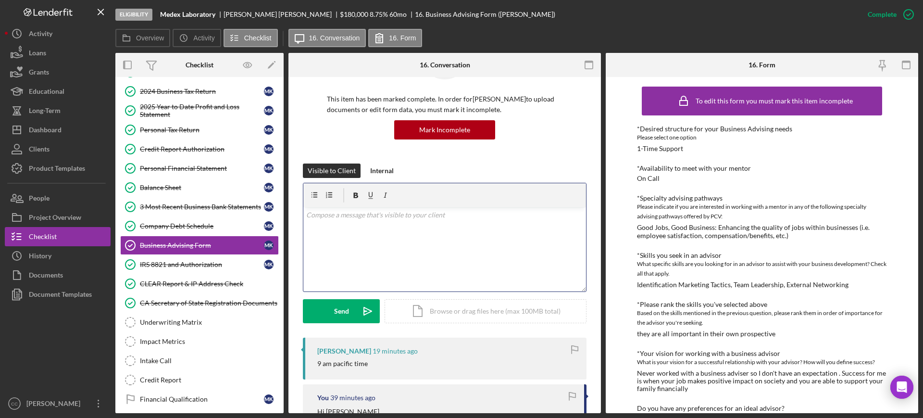
click at [393, 230] on div "v Color teal Color pink Remove color Add row above Add row below Add column bef…" at bounding box center [444, 249] width 283 height 84
click at [231, 11] on div "[PERSON_NAME]" at bounding box center [282, 15] width 116 height 8
copy div "[PERSON_NAME]"
drag, startPoint x: 411, startPoint y: 232, endPoint x: 414, endPoint y: 219, distance: 13.8
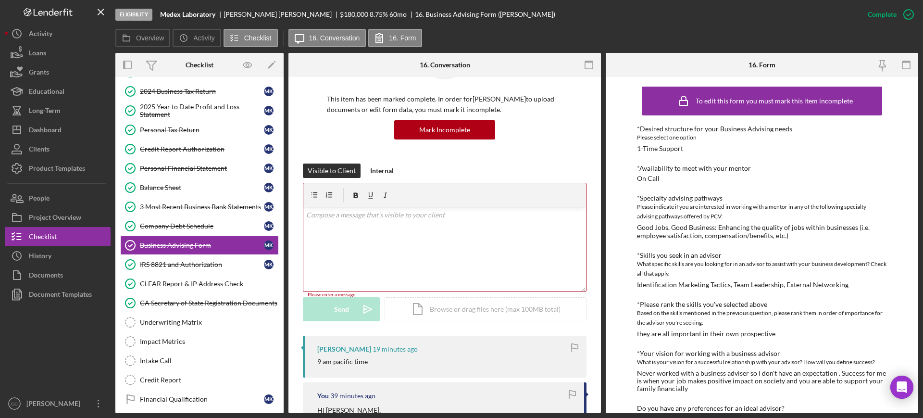
click at [411, 226] on div "v Color teal Color pink Remove color Add row above Add row below Add column bef…" at bounding box center [444, 249] width 283 height 84
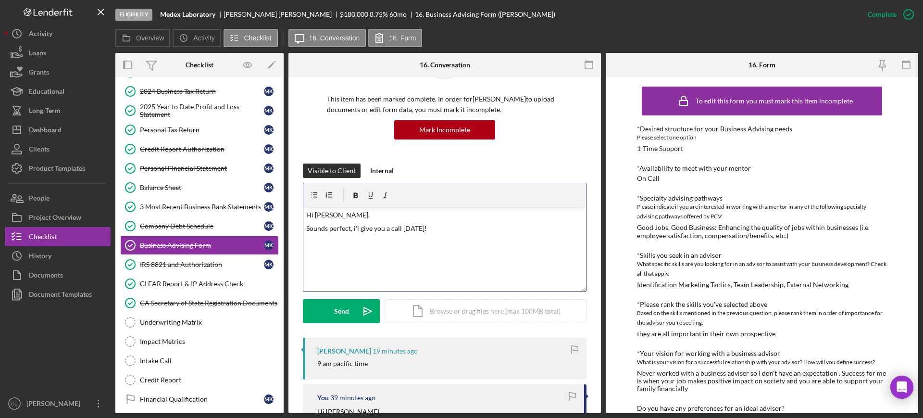
click at [364, 237] on div "v Color teal Color pink Remove color Add row above Add row below Add column bef…" at bounding box center [444, 249] width 283 height 84
click at [354, 230] on p "Sounds perfect, i'l give you a call [DATE]!" at bounding box center [445, 228] width 278 height 11
click at [349, 311] on button "Send Icon/icon-invite-send" at bounding box center [341, 311] width 77 height 24
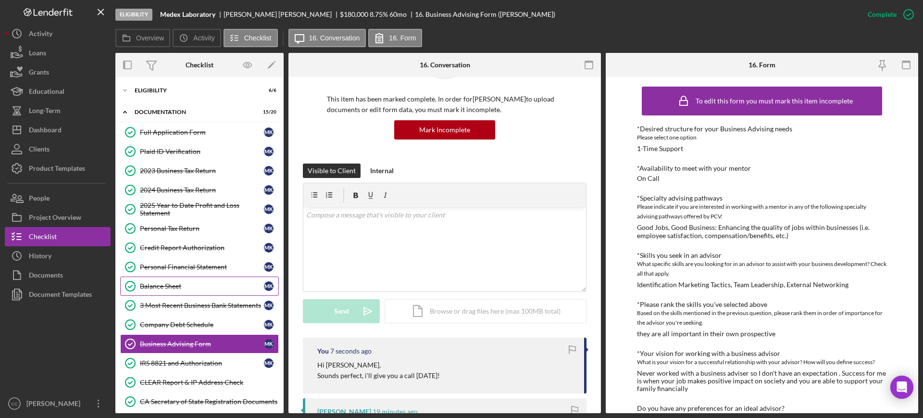
scroll to position [0, 0]
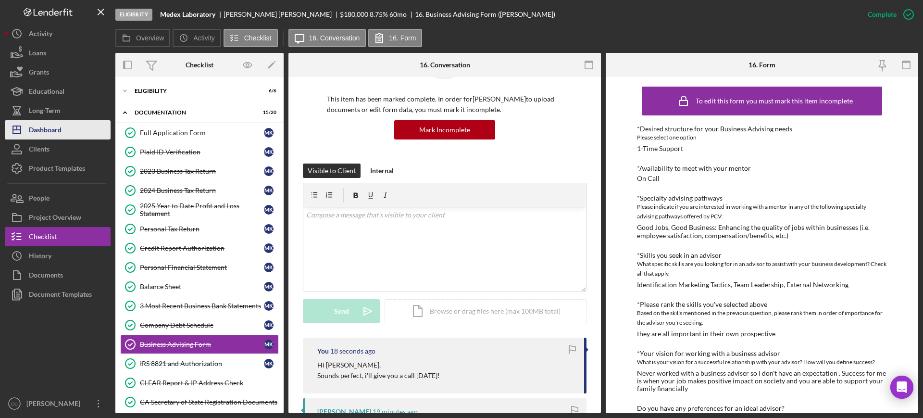
click at [28, 135] on icon "Icon/Dashboard" at bounding box center [17, 130] width 24 height 24
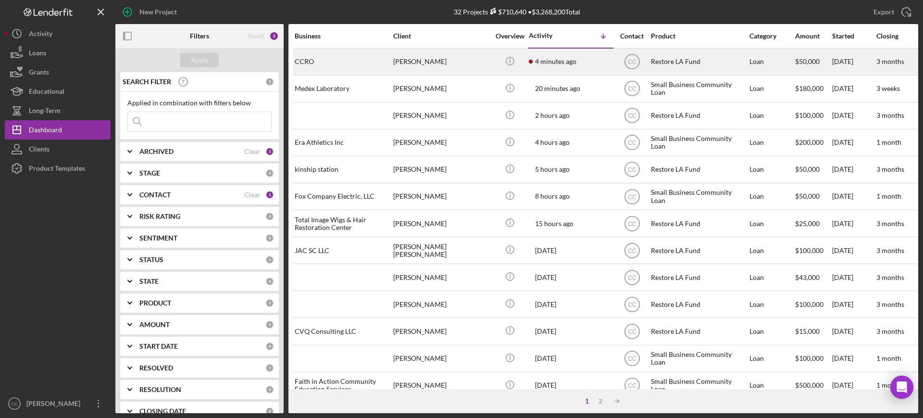
click at [482, 64] on div "[PERSON_NAME]" at bounding box center [441, 61] width 96 height 25
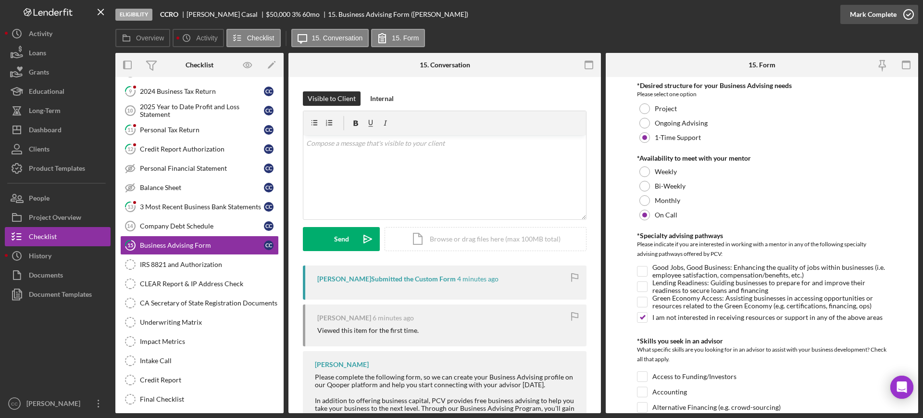
click at [900, 14] on icon "button" at bounding box center [909, 14] width 24 height 24
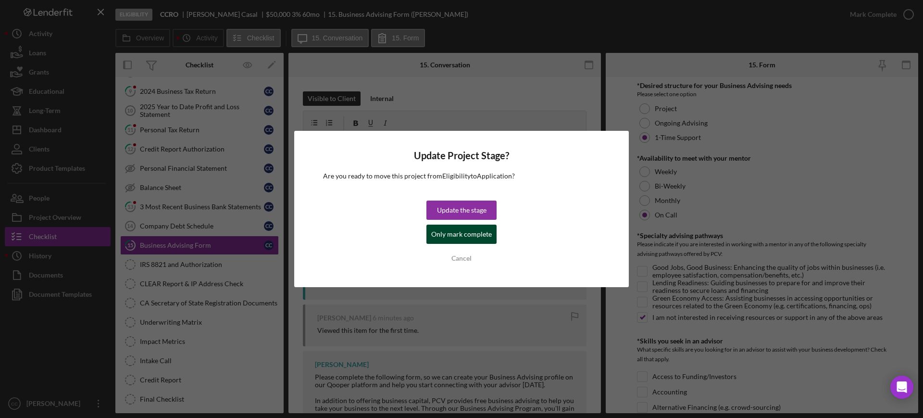
click at [459, 231] on div "Only mark complete" at bounding box center [461, 234] width 61 height 19
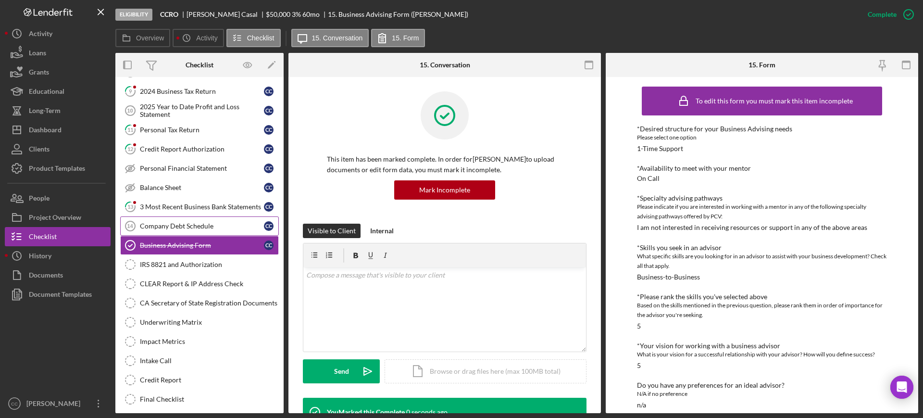
click at [171, 227] on div "Company Debt Schedule" at bounding box center [202, 226] width 124 height 8
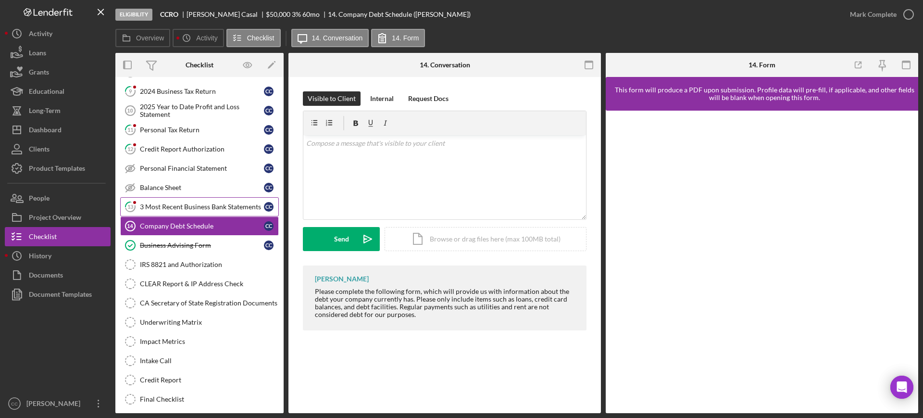
click at [203, 210] on div "3 Most Recent Business Bank Statements" at bounding box center [202, 207] width 124 height 8
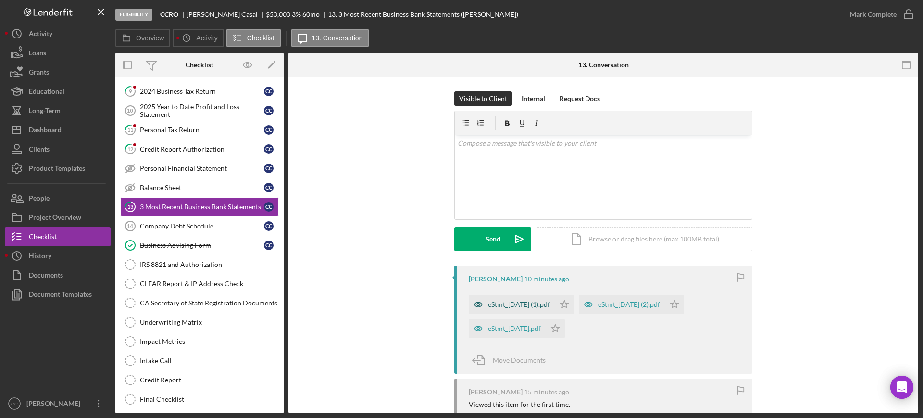
click at [538, 301] on div "eStmt_[DATE] (1).pdf" at bounding box center [519, 305] width 62 height 8
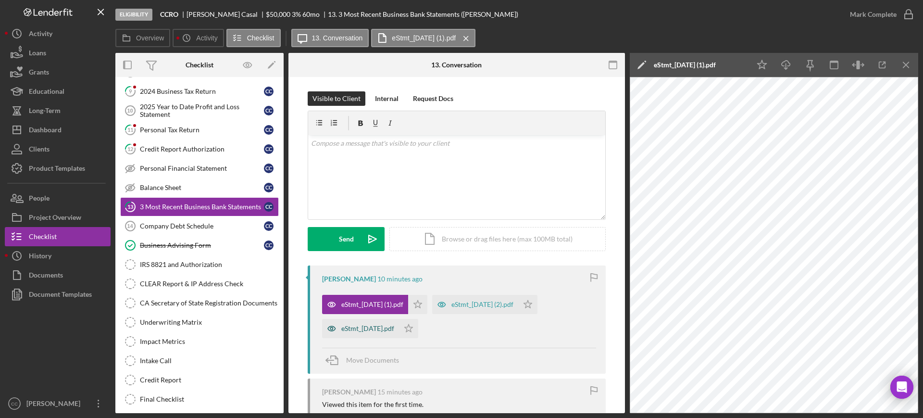
click at [374, 330] on div "eStmt_[DATE].pdf" at bounding box center [367, 329] width 53 height 8
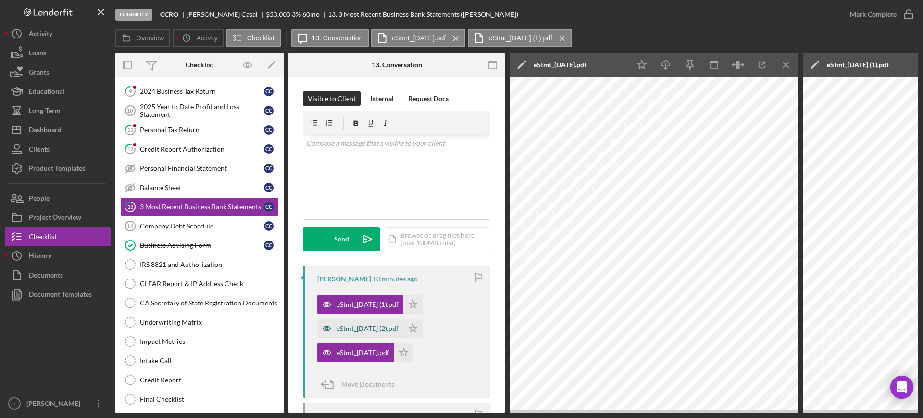
click at [378, 326] on div "eStmt_[DATE] (2).pdf" at bounding box center [368, 329] width 62 height 8
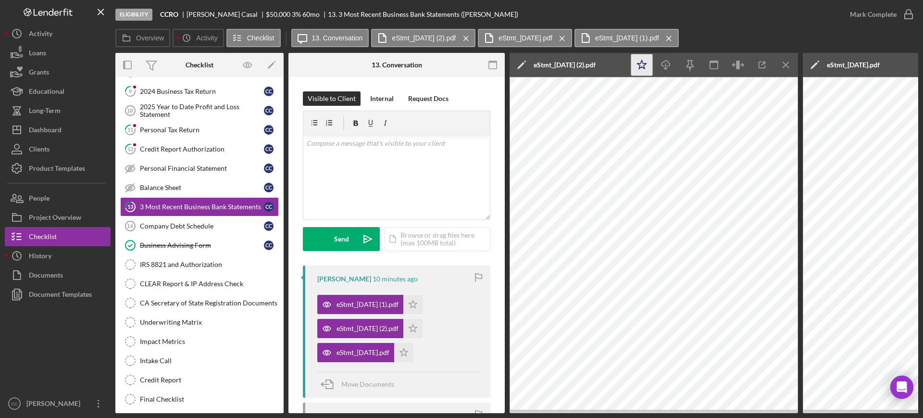
click at [644, 63] on icon "Icon/Star" at bounding box center [643, 65] width 22 height 22
click at [783, 64] on icon "Icon/Menu Close" at bounding box center [787, 65] width 22 height 22
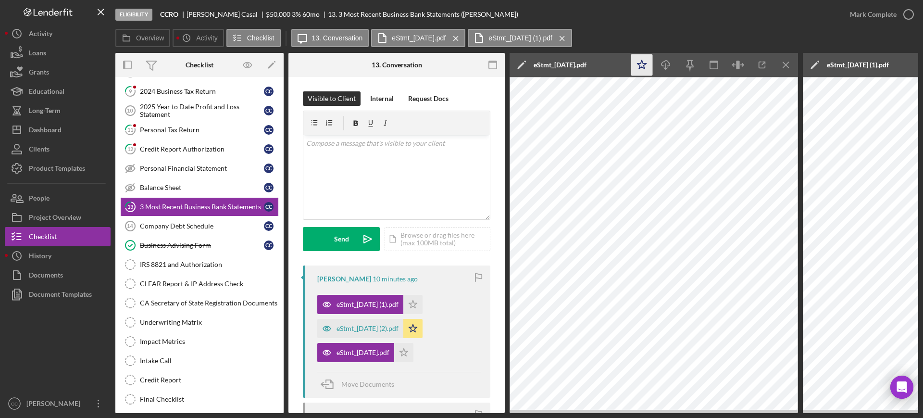
click at [643, 63] on polygon "button" at bounding box center [642, 64] width 9 height 9
click at [788, 65] on icon "Icon/Menu Close" at bounding box center [787, 65] width 22 height 22
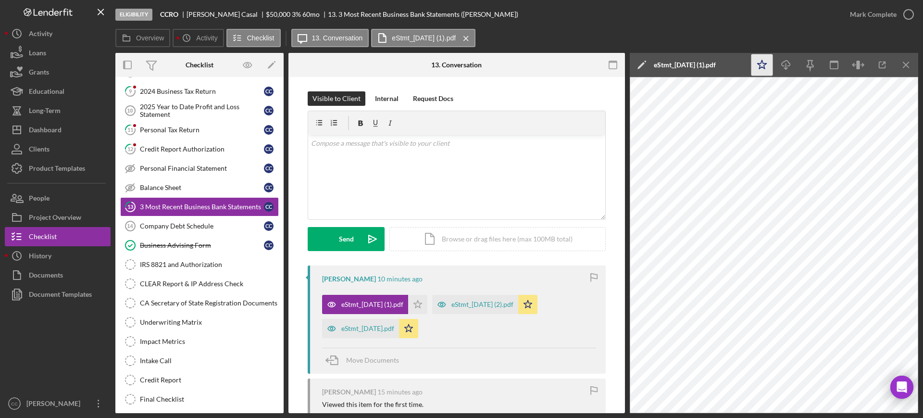
click at [765, 65] on icon "Icon/Star" at bounding box center [763, 65] width 22 height 22
click at [911, 17] on icon "button" at bounding box center [909, 14] width 24 height 24
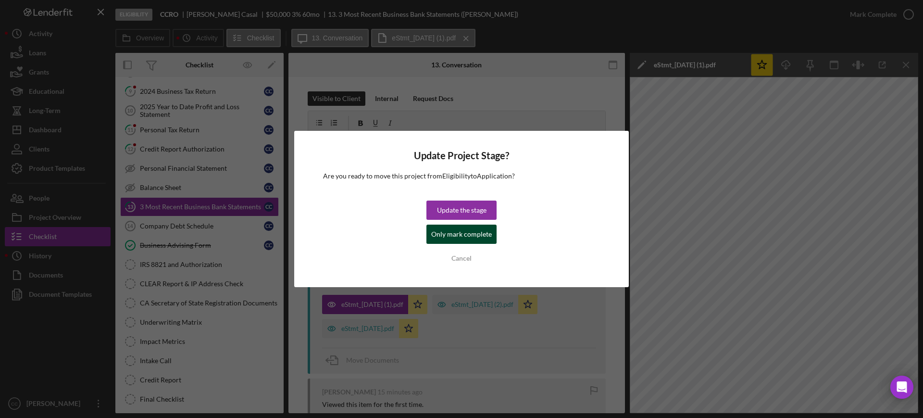
click at [459, 238] on div "Only mark complete" at bounding box center [461, 234] width 61 height 19
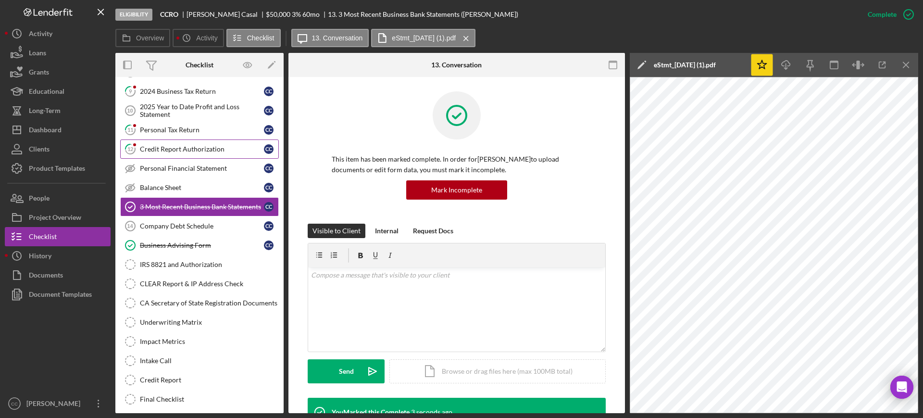
click at [186, 146] on div "Credit Report Authorization" at bounding box center [202, 149] width 124 height 8
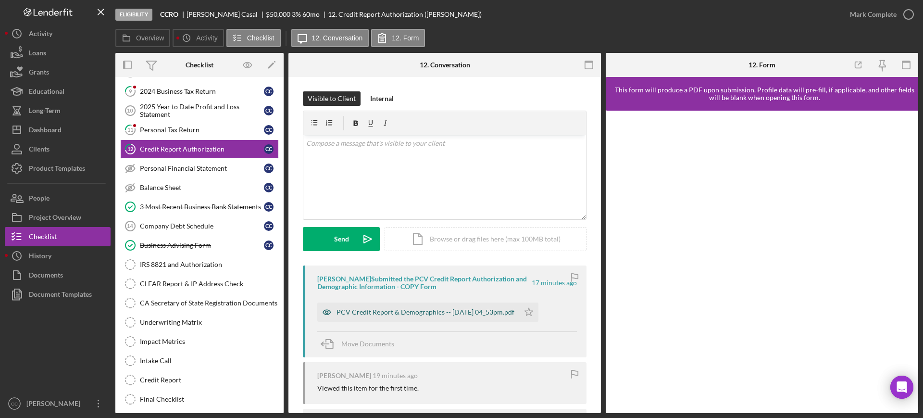
click at [366, 309] on div "PCV Credit Report & Demographics -- [DATE] 04_53pm.pdf" at bounding box center [426, 312] width 178 height 8
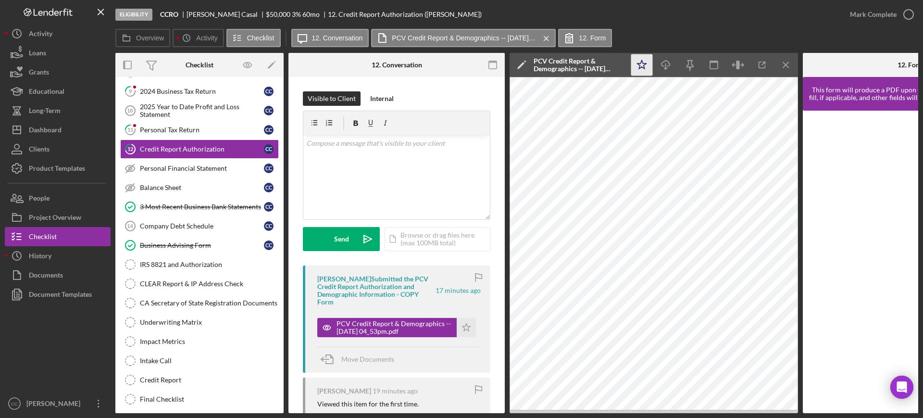
click at [644, 64] on icon "Icon/Star" at bounding box center [643, 65] width 22 height 22
click at [889, 15] on div "Mark Complete" at bounding box center [873, 14] width 47 height 19
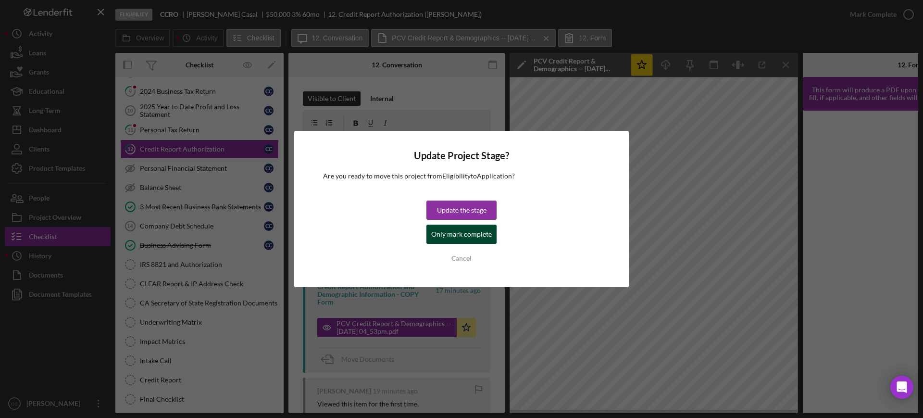
click at [454, 238] on div "Only mark complete" at bounding box center [461, 234] width 61 height 19
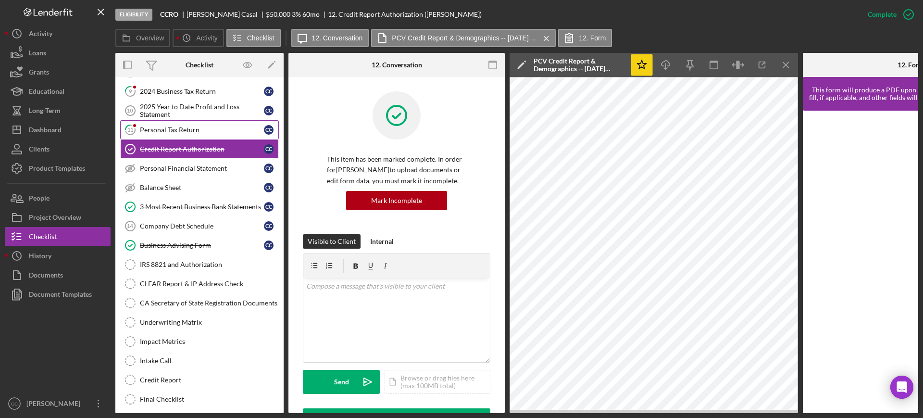
click at [173, 128] on div "Personal Tax Return" at bounding box center [202, 130] width 124 height 8
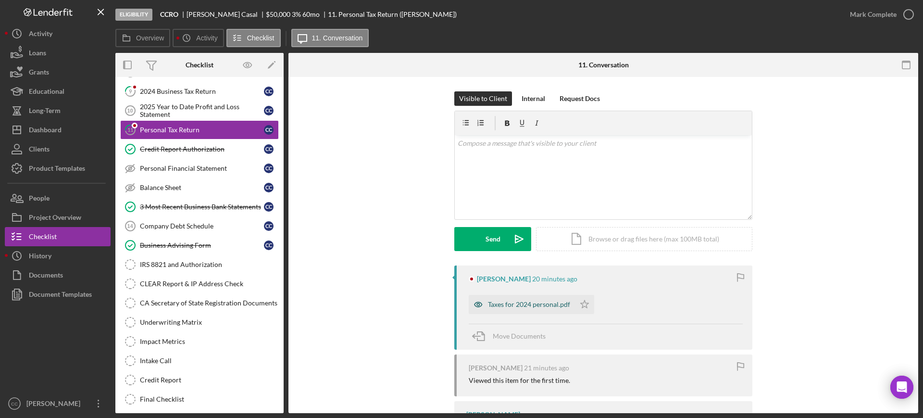
click at [544, 309] on div "Taxes for 2024 personal.pdf" at bounding box center [522, 304] width 106 height 19
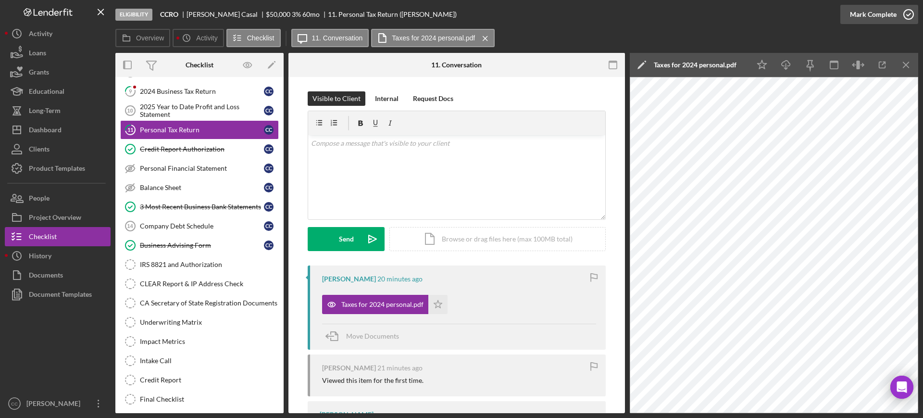
click at [881, 18] on div "Mark Complete" at bounding box center [873, 14] width 47 height 19
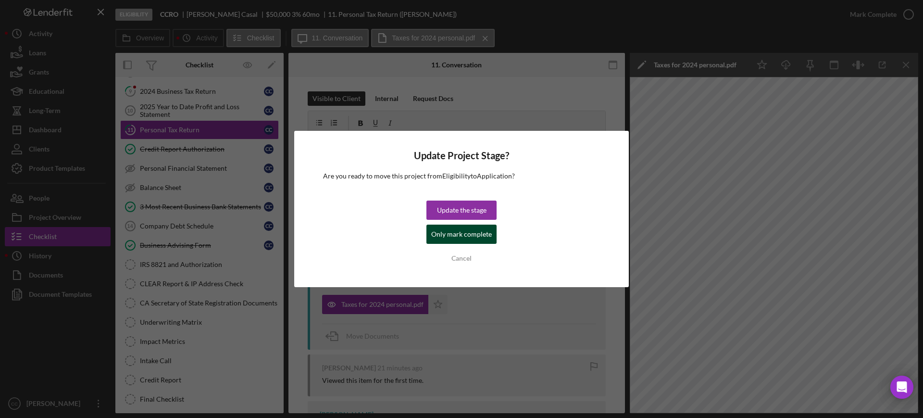
click at [449, 236] on div "Only mark complete" at bounding box center [461, 234] width 61 height 19
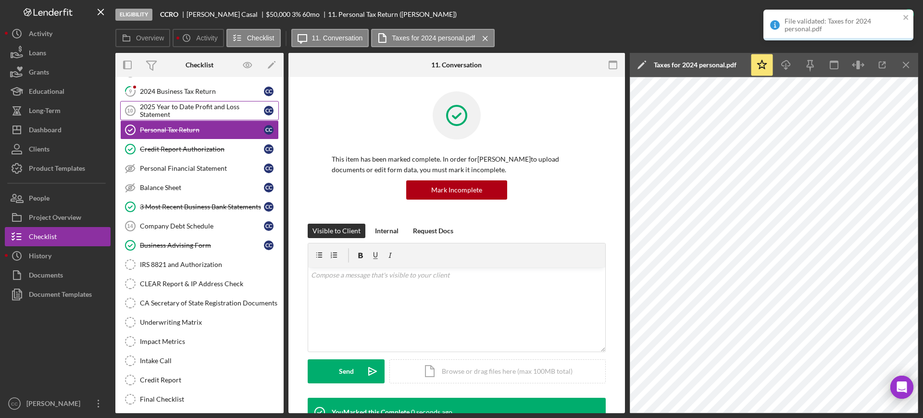
click at [188, 108] on div "2025 Year to Date Profit and Loss Statement" at bounding box center [202, 110] width 124 height 15
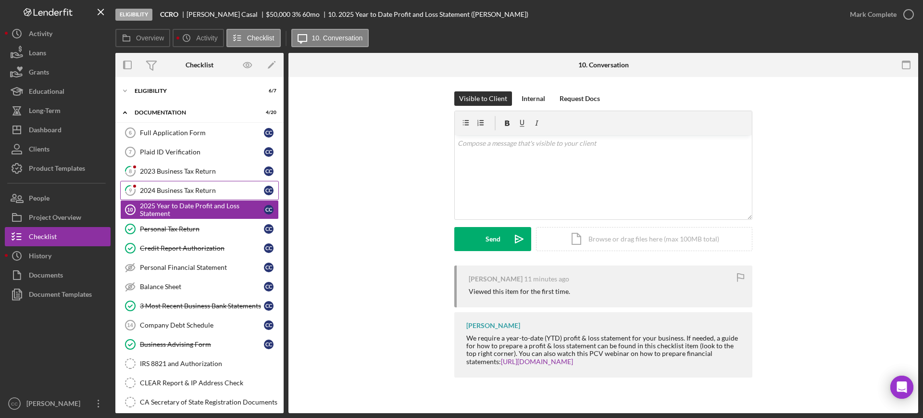
click at [169, 190] on div "2024 Business Tax Return" at bounding box center [202, 191] width 124 height 8
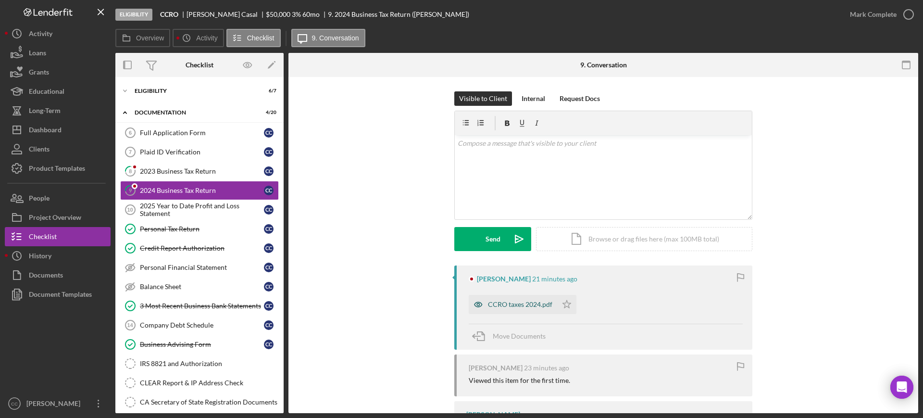
click at [518, 308] on div "CCRO taxes 2024.pdf" at bounding box center [513, 304] width 88 height 19
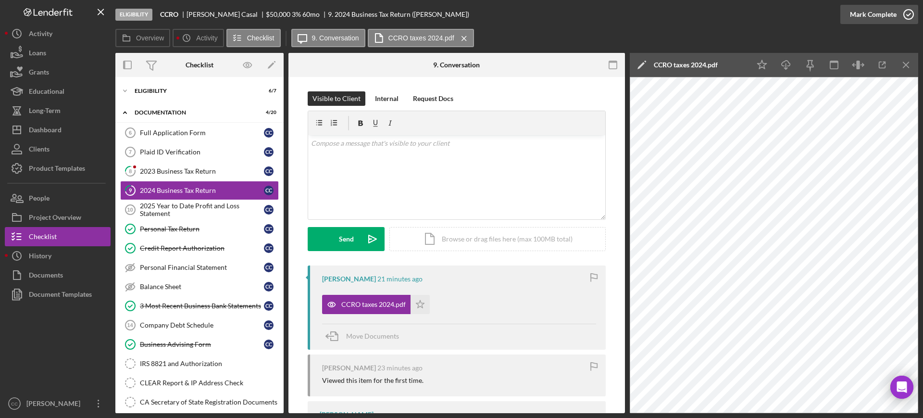
click at [891, 14] on div "Mark Complete" at bounding box center [873, 14] width 47 height 19
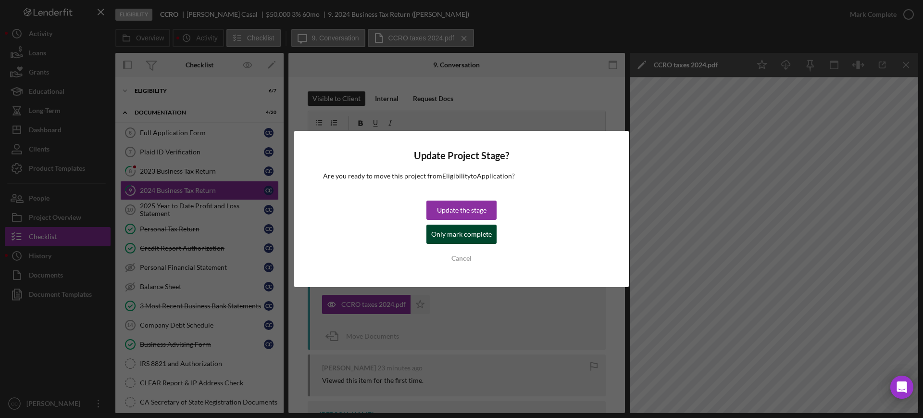
click at [460, 235] on div "Only mark complete" at bounding box center [461, 234] width 61 height 19
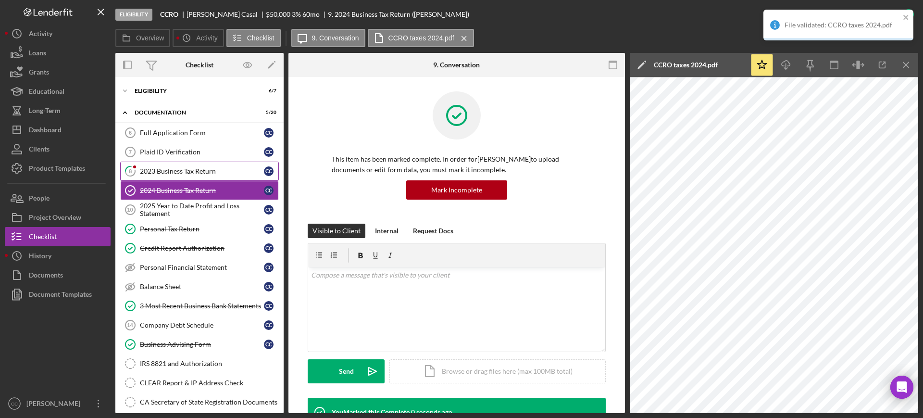
click at [194, 171] on div "2023 Business Tax Return" at bounding box center [202, 171] width 124 height 8
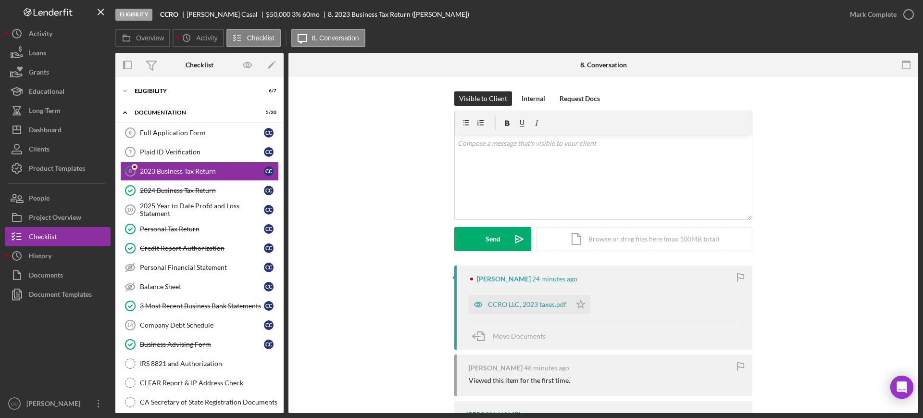
click at [520, 293] on div "CCRO LLC, 2023 taxes.pdf Icon/Star" at bounding box center [532, 302] width 126 height 24
click at [510, 303] on div "CCRO LLC, 2023 taxes.pdf" at bounding box center [527, 305] width 78 height 8
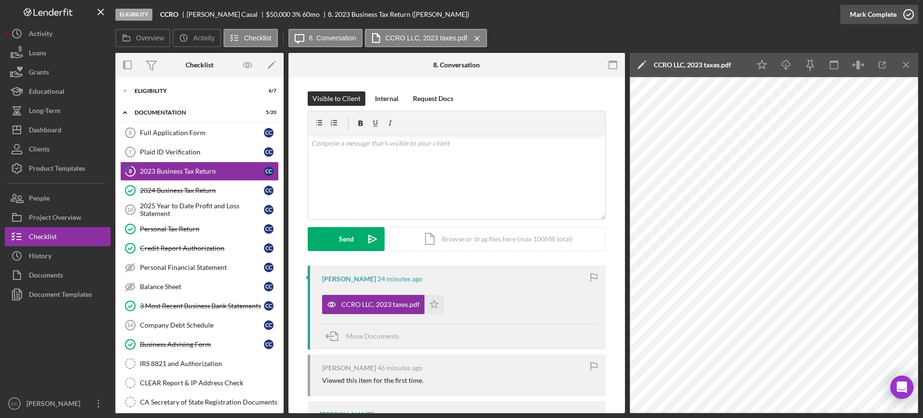
click at [880, 15] on div "Mark Complete" at bounding box center [873, 14] width 47 height 19
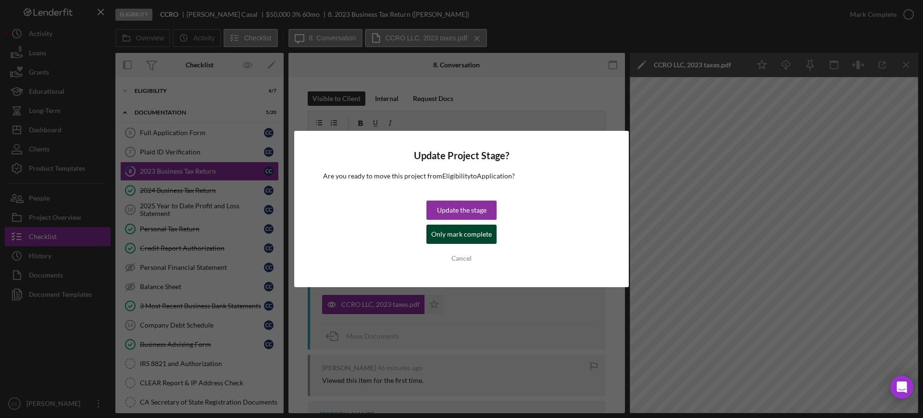
click at [472, 239] on div "Only mark complete" at bounding box center [461, 234] width 61 height 19
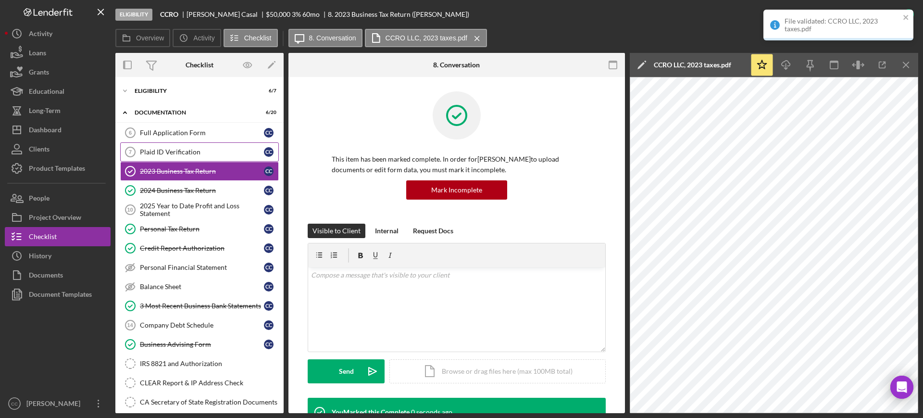
click at [195, 152] on div "Plaid ID Verification" at bounding box center [202, 152] width 124 height 8
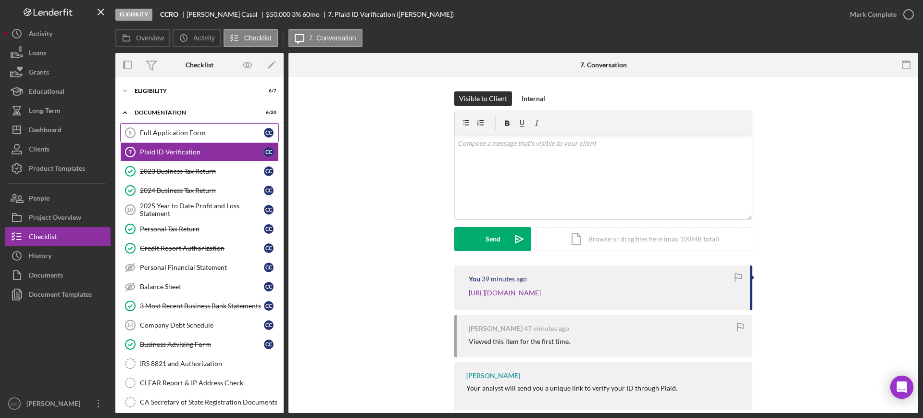
click at [189, 131] on div "Full Application Form" at bounding box center [202, 133] width 124 height 8
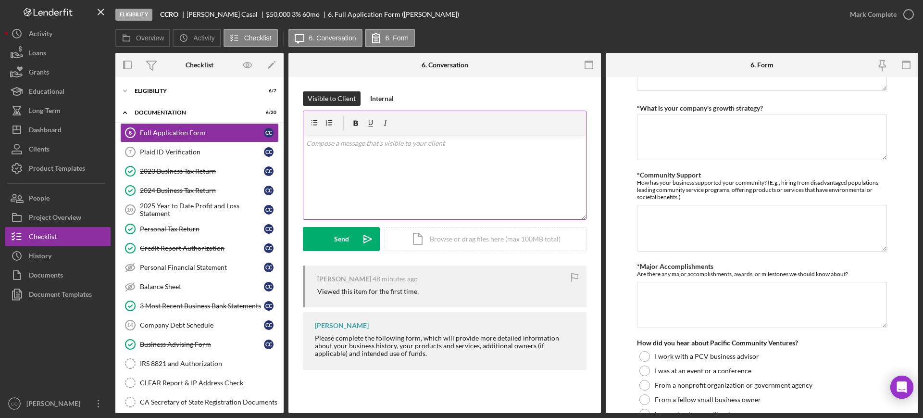
scroll to position [1082, 0]
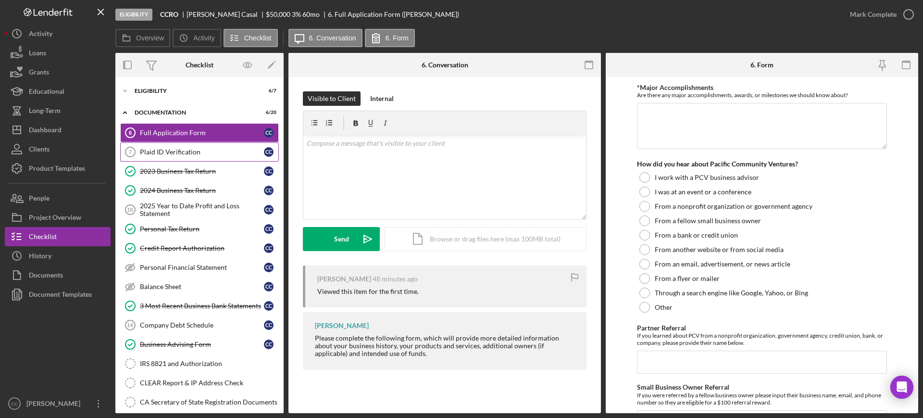
click at [171, 152] on div "Plaid ID Verification" at bounding box center [202, 152] width 124 height 8
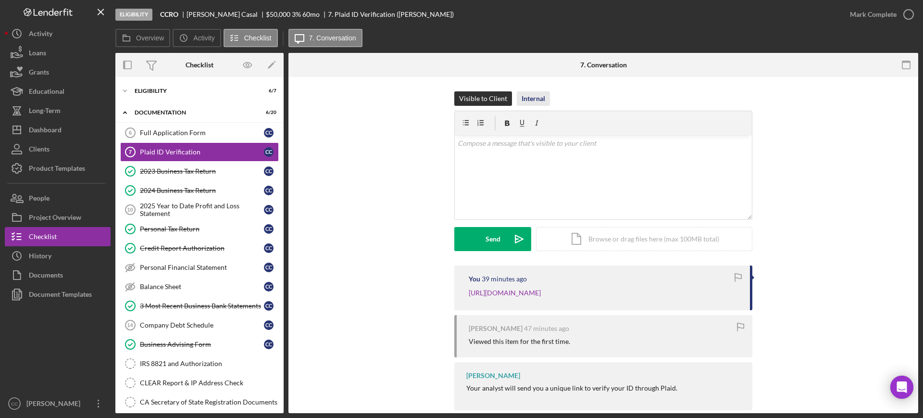
click at [543, 101] on button "Internal" at bounding box center [533, 98] width 33 height 14
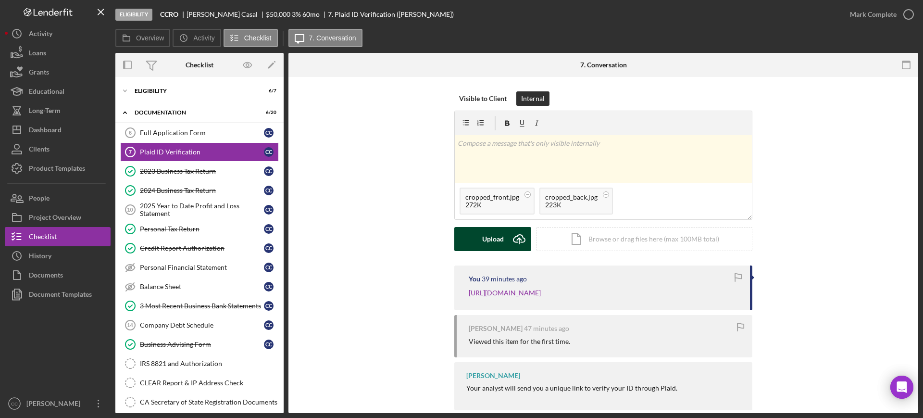
click at [501, 240] on div "Upload" at bounding box center [493, 239] width 22 height 24
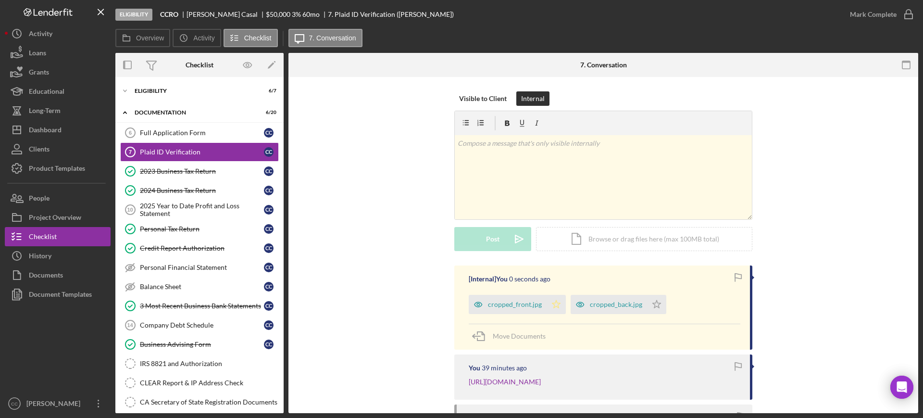
click at [554, 305] on icon "Icon/Star" at bounding box center [556, 304] width 19 height 19
click at [897, 8] on button "Mark Complete" at bounding box center [880, 14] width 78 height 19
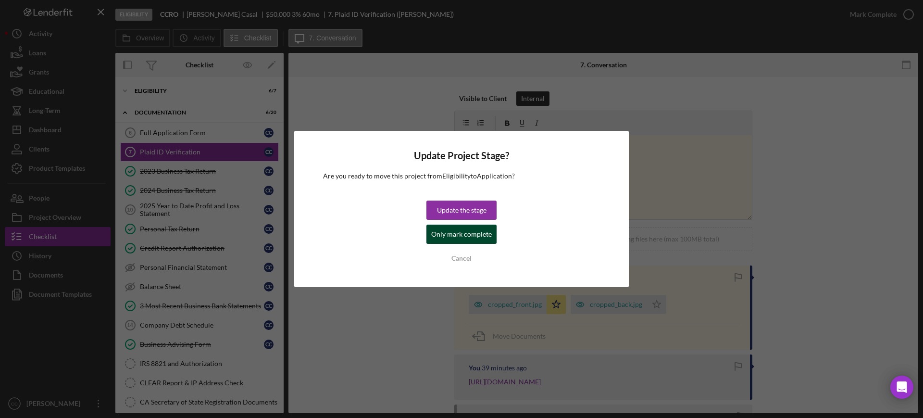
click at [467, 233] on div "Only mark complete" at bounding box center [461, 234] width 61 height 19
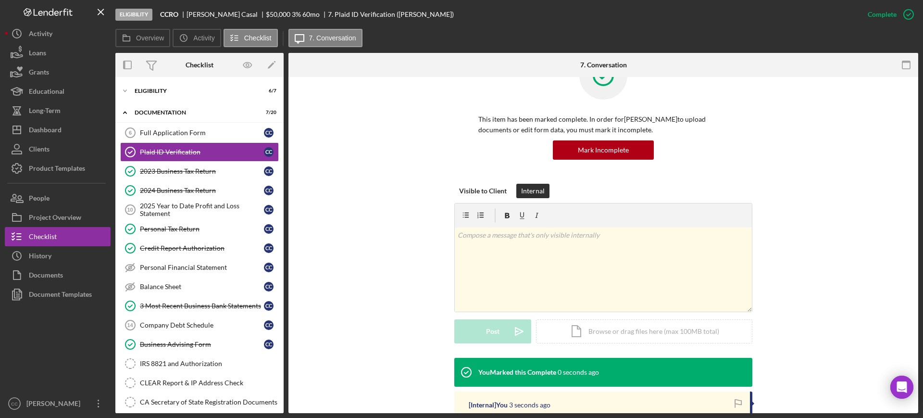
scroll to position [120, 0]
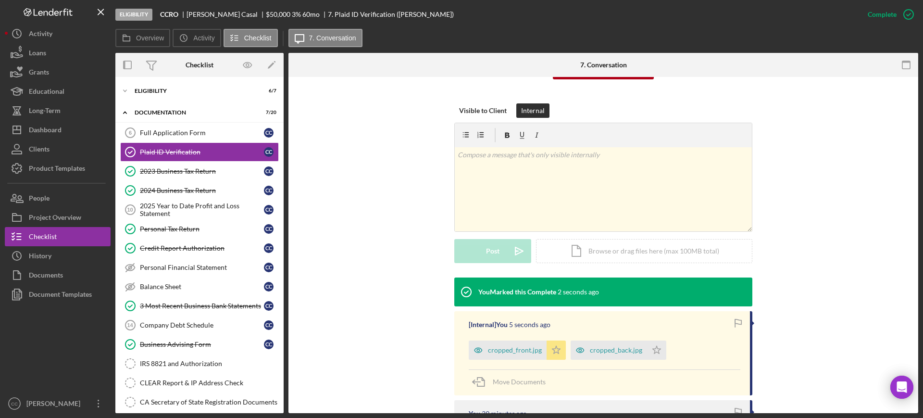
click at [558, 346] on icon "Icon/Star" at bounding box center [556, 350] width 19 height 19
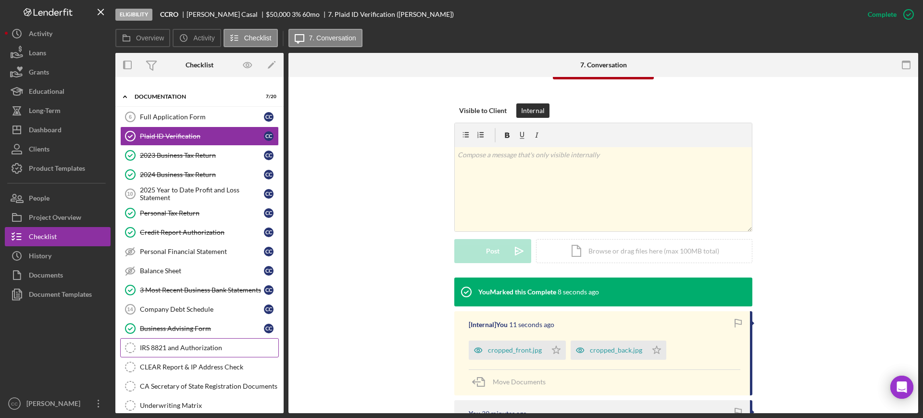
scroll to position [0, 0]
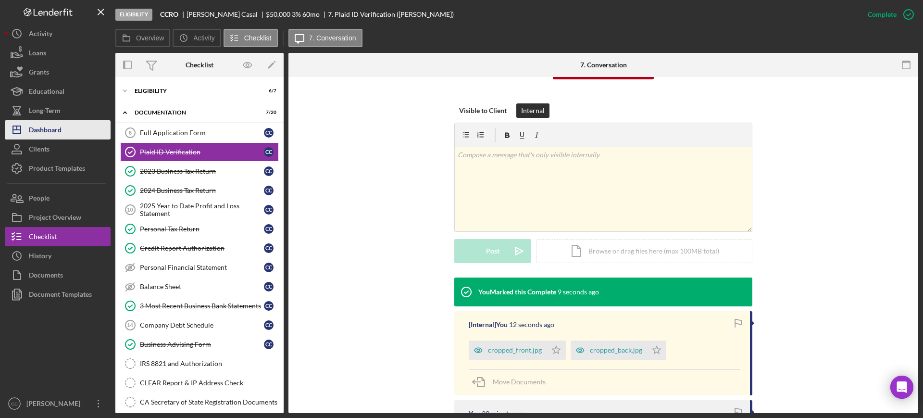
click at [41, 133] on div "Dashboard" at bounding box center [45, 131] width 33 height 22
